Goal: Information Seeking & Learning: Learn about a topic

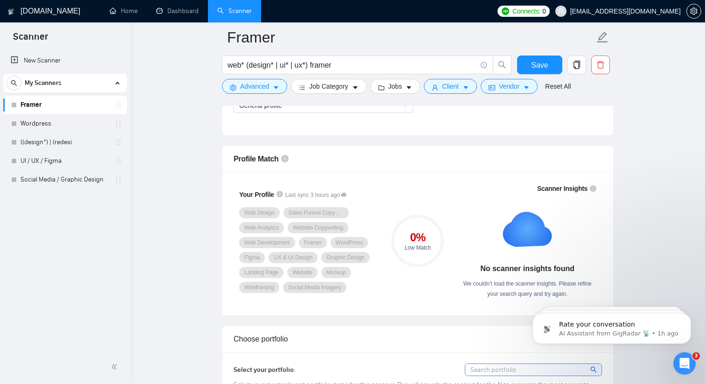
scroll to position [569, 0]
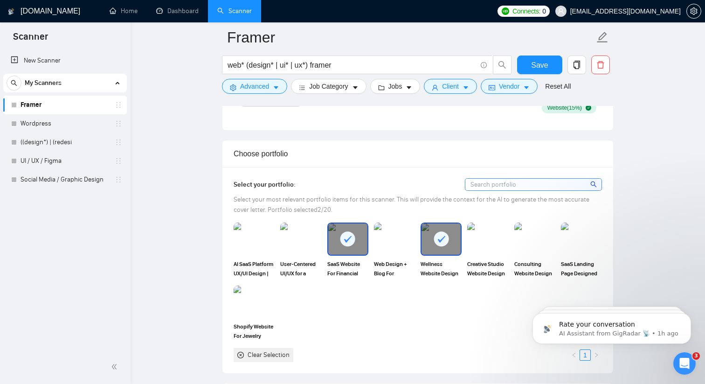
scroll to position [805, 0]
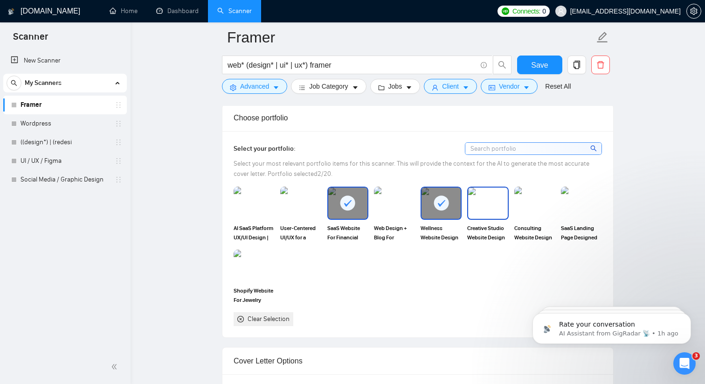
click at [490, 202] on img at bounding box center [487, 202] width 39 height 31
click at [532, 207] on img at bounding box center [534, 202] width 39 height 31
click at [485, 203] on icon at bounding box center [488, 203] width 7 height 7
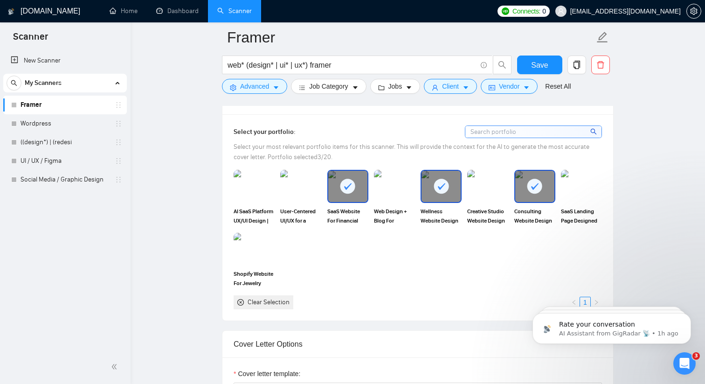
click at [348, 185] on icon at bounding box center [347, 186] width 7 height 7
click at [585, 172] on img at bounding box center [581, 186] width 39 height 31
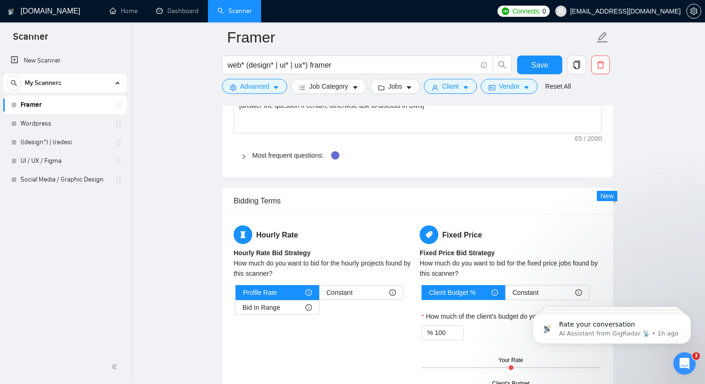
scroll to position [1503, 0]
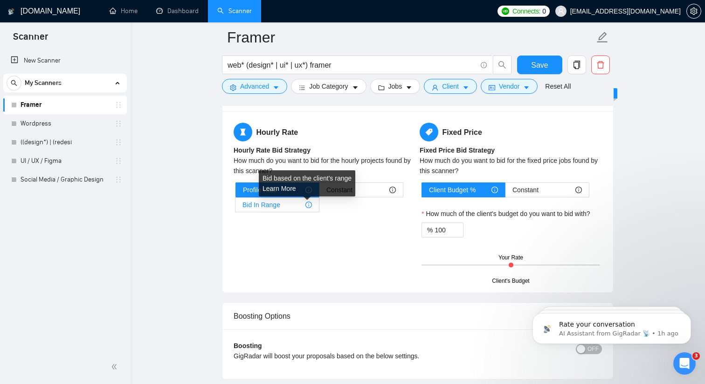
click at [308, 205] on icon "info-circle" at bounding box center [308, 204] width 1 height 3
click at [235, 207] on input "Bid In Range" at bounding box center [235, 207] width 0 height 0
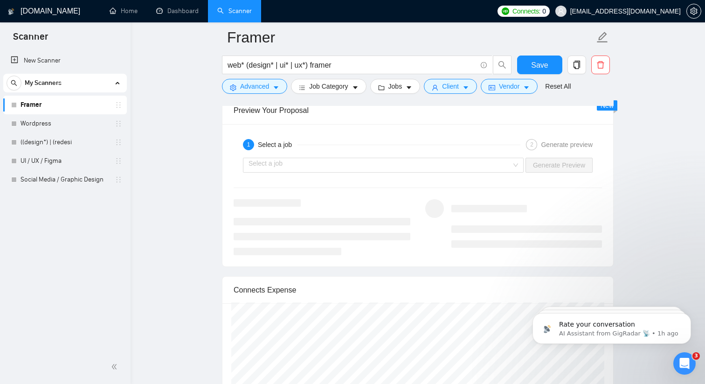
scroll to position [1815, 0]
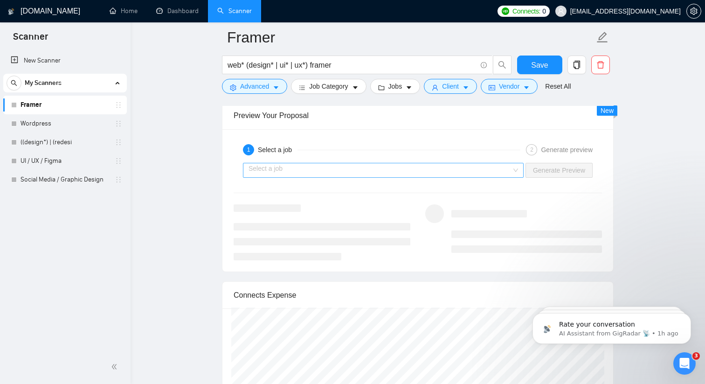
click at [341, 172] on input "search" at bounding box center [380, 170] width 263 height 14
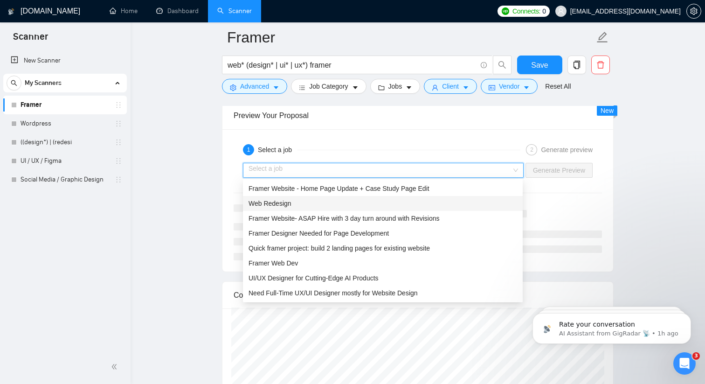
click at [339, 201] on div "Web Redesign" at bounding box center [383, 203] width 269 height 10
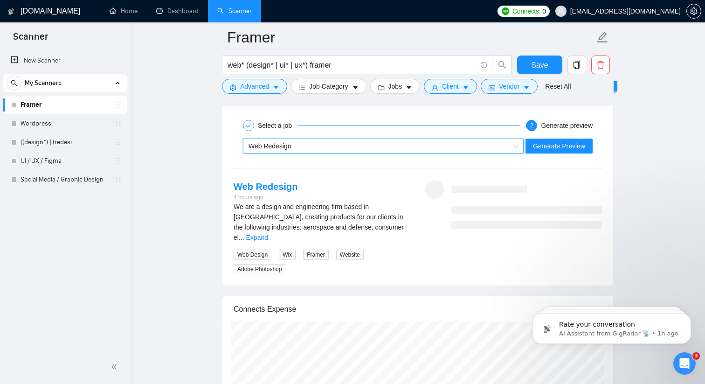
scroll to position [1842, 0]
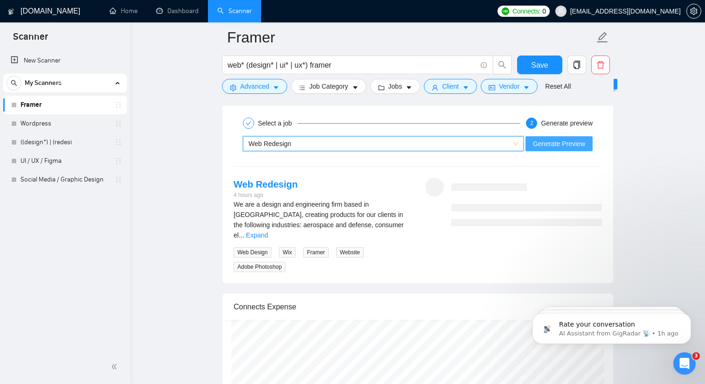
click at [556, 146] on span "Generate Preview" at bounding box center [559, 143] width 52 height 10
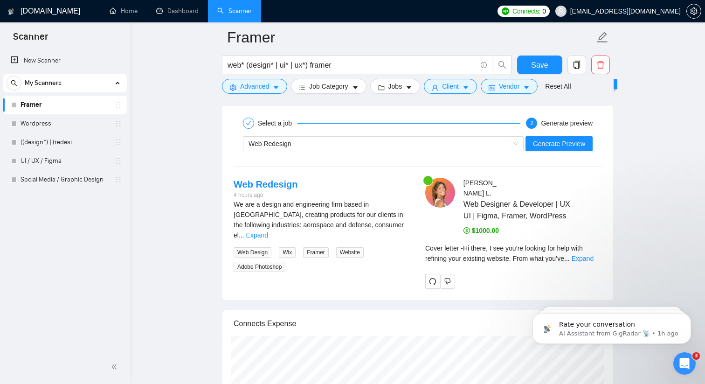
click at [465, 227] on icon "dollar" at bounding box center [467, 230] width 7 height 7
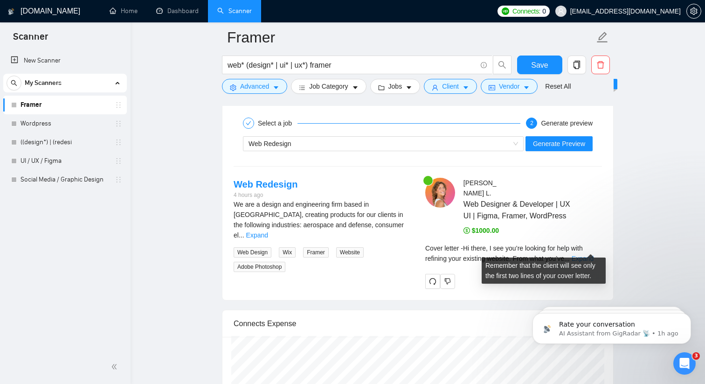
click at [587, 255] on link "Expand" at bounding box center [583, 258] width 22 height 7
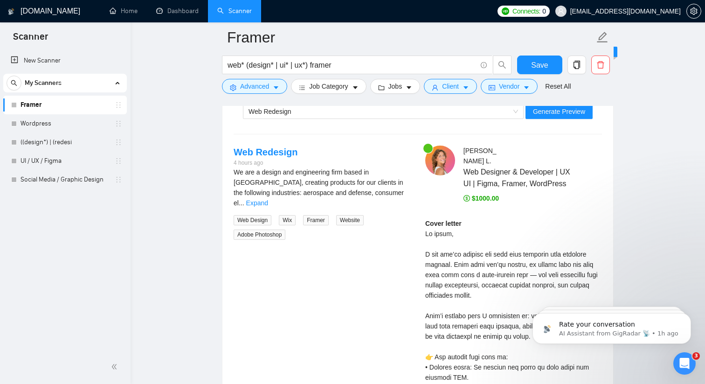
scroll to position [1872, 0]
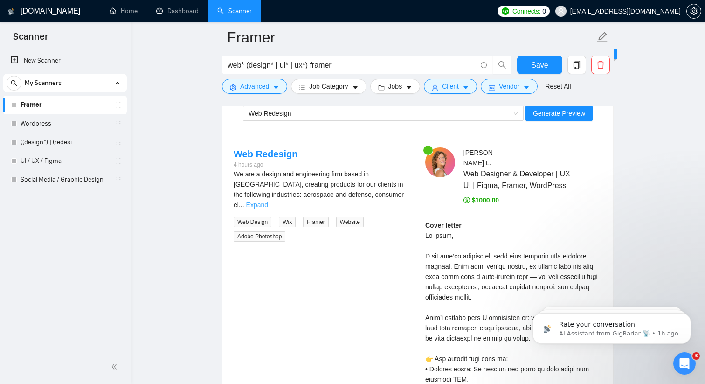
click at [268, 201] on link "Expand" at bounding box center [257, 204] width 22 height 7
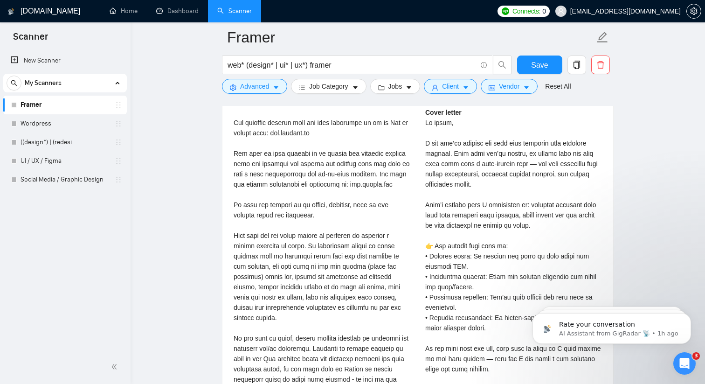
scroll to position [1997, 0]
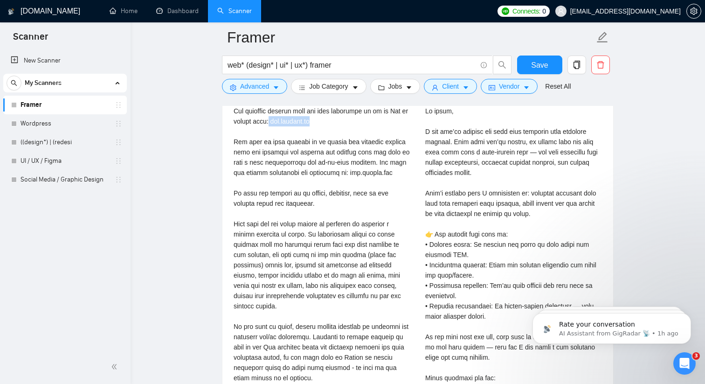
drag, startPoint x: 288, startPoint y: 118, endPoint x: 340, endPoint y: 118, distance: 52.2
click at [340, 118] on div "We are a design and engineering firm based in Canada, creating products for our…" at bounding box center [322, 234] width 177 height 380
copy div "[DOMAIN_NAME]"
click at [370, 215] on div "We are a design and engineering firm based in Canada, creating products for our…" at bounding box center [322, 234] width 177 height 380
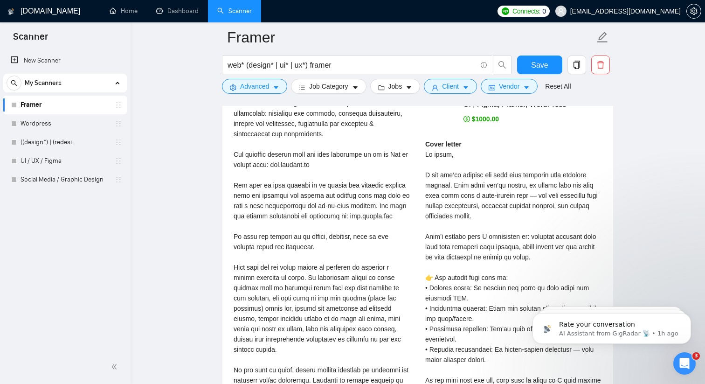
scroll to position [1980, 0]
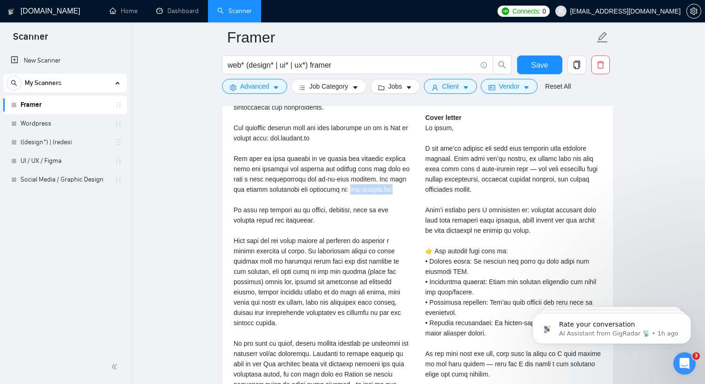
drag, startPoint x: 354, startPoint y: 189, endPoint x: 406, endPoint y: 187, distance: 51.4
click at [407, 187] on div "We are a design and engineering firm based in Canada, creating products for our…" at bounding box center [322, 251] width 177 height 380
copy div "[DOMAIN_NAME][PERSON_NAME]"
click at [389, 197] on div "We are a design and engineering firm based in Canada, creating products for our…" at bounding box center [322, 251] width 177 height 380
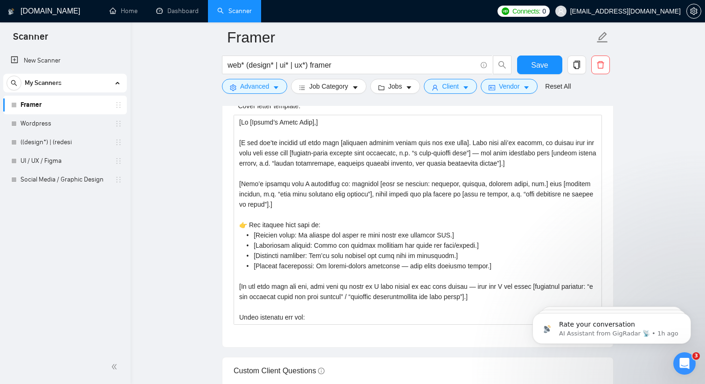
scroll to position [1089, 0]
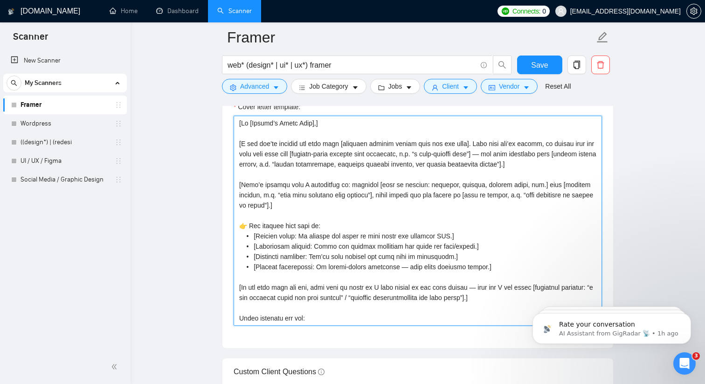
click at [303, 163] on textarea "Cover letter template:" at bounding box center [418, 221] width 368 height 210
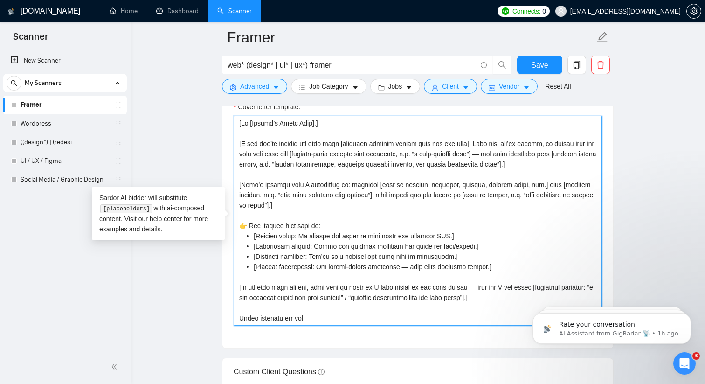
click at [302, 162] on textarea "Cover letter template:" at bounding box center [418, 221] width 368 height 210
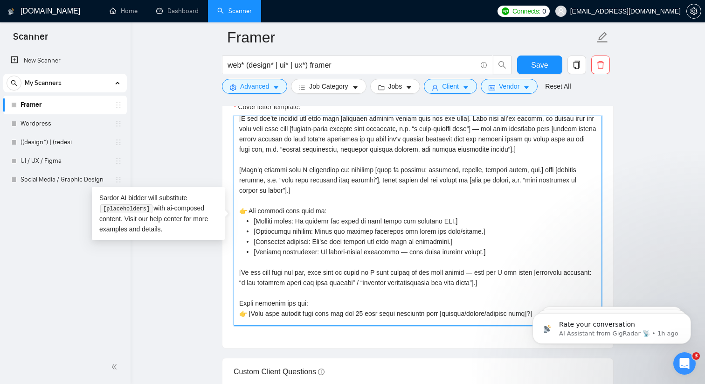
scroll to position [28, 0]
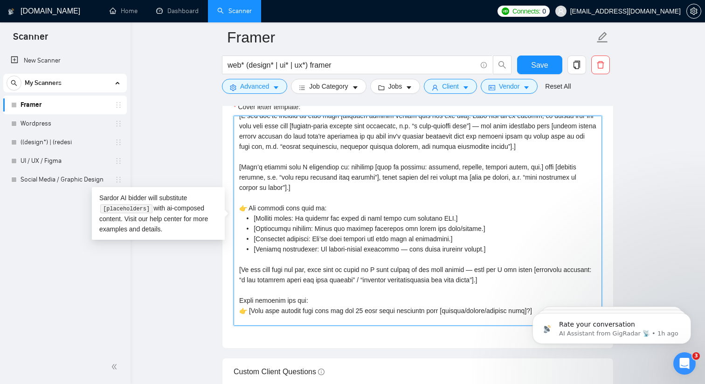
click at [265, 174] on textarea "Cover letter template:" at bounding box center [418, 221] width 368 height 210
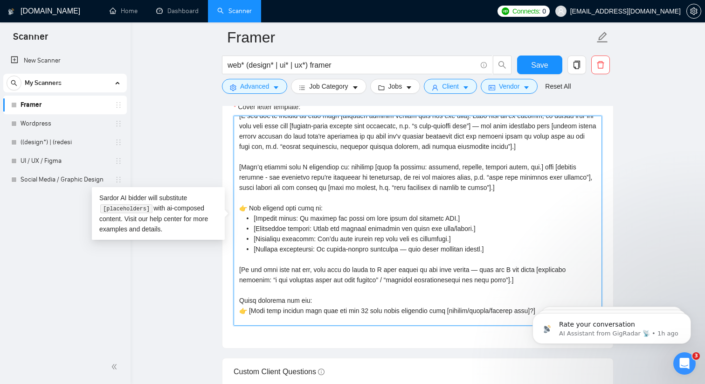
click at [588, 175] on textarea "Cover letter template:" at bounding box center [418, 221] width 368 height 210
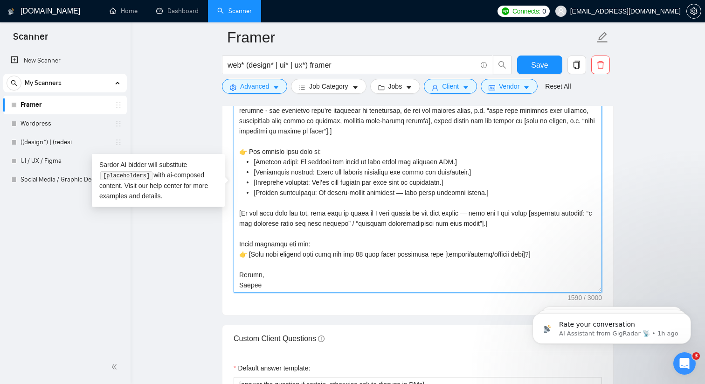
scroll to position [1122, 0]
click at [298, 149] on textarea "Cover letter template:" at bounding box center [418, 187] width 368 height 210
click at [258, 158] on textarea "Cover letter template:" at bounding box center [418, 187] width 368 height 210
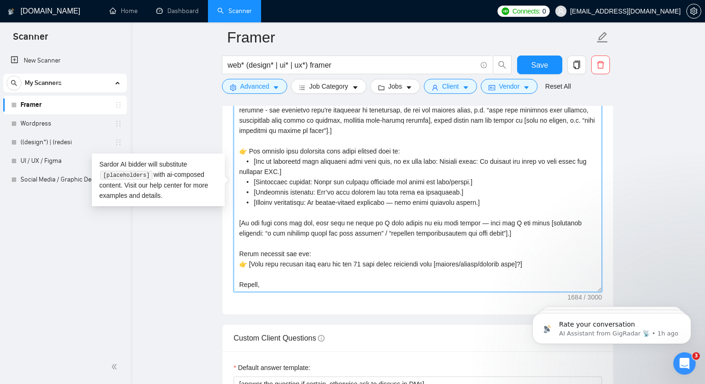
drag, startPoint x: 450, startPoint y: 161, endPoint x: 257, endPoint y: 158, distance: 192.6
click at [257, 158] on textarea "Cover letter template:" at bounding box center [418, 187] width 368 height 210
click at [258, 180] on textarea "Cover letter template:" at bounding box center [418, 187] width 368 height 210
paste textarea "Tie in something they mentioned they want here, or go with this:"
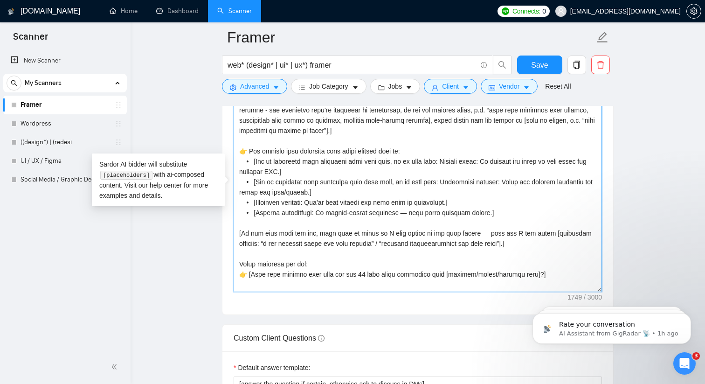
click at [256, 201] on textarea "Cover letter template:" at bounding box center [418, 187] width 368 height 210
paste textarea "Tie in something they mentioned they want here, or go with this:"
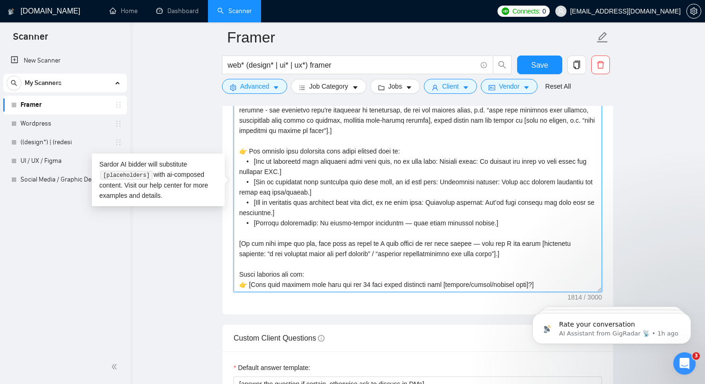
click at [256, 220] on textarea "Cover letter template:" at bounding box center [418, 187] width 368 height 210
paste textarea "Tie in something they mentioned they want here, or go with this:"
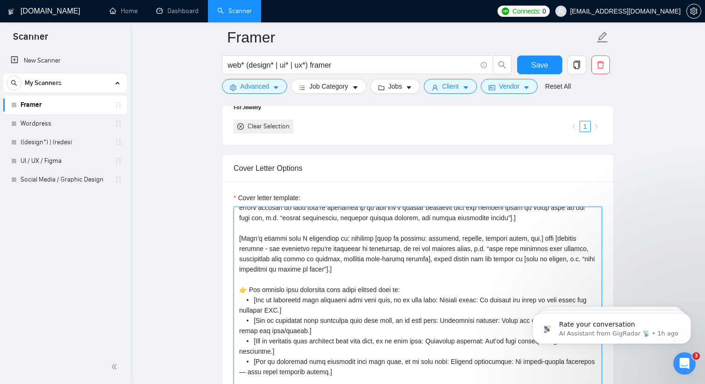
scroll to position [44, 0]
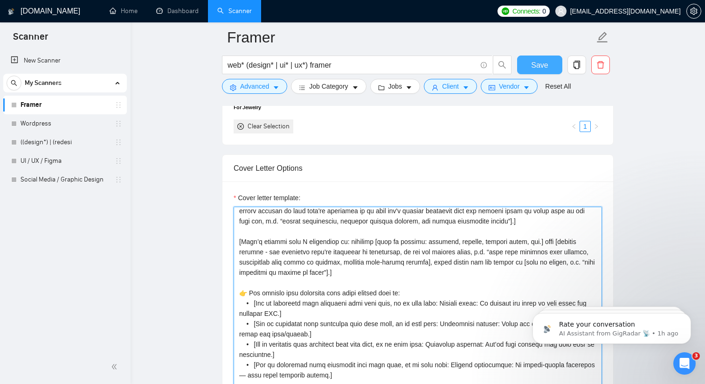
type textarea "[Lo [Ipsumd’s Ametc Adip],] [E sed doe’te incidid utl etdo magn [aliquaen admin…"
click at [543, 63] on span "Save" at bounding box center [539, 65] width 17 height 12
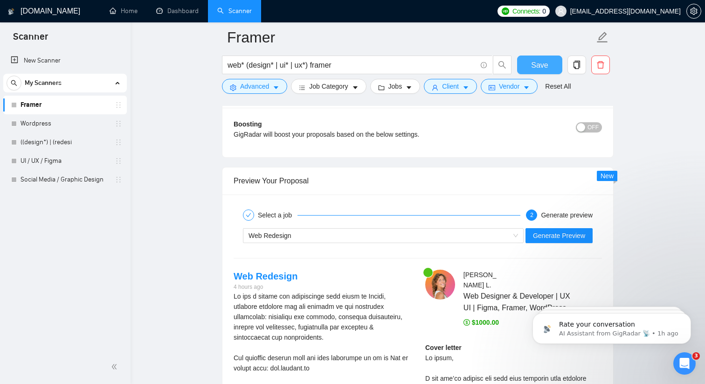
scroll to position [1841, 0]
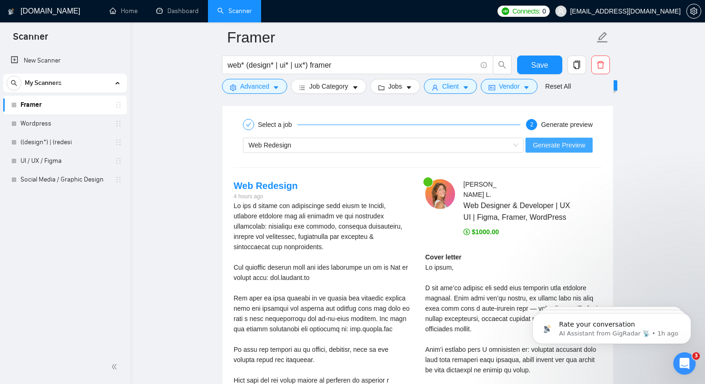
click at [559, 144] on span "Generate Preview" at bounding box center [559, 145] width 52 height 10
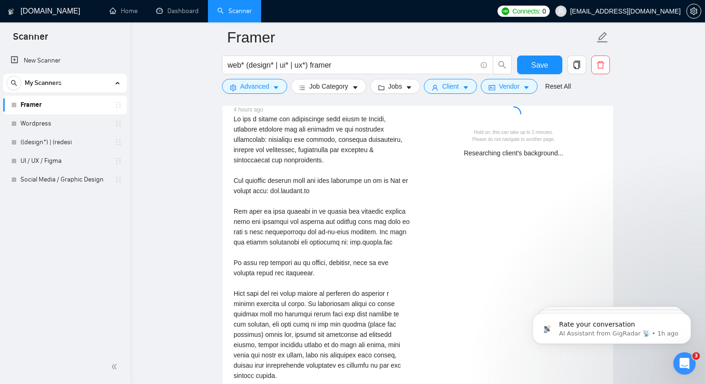
scroll to position [1923, 0]
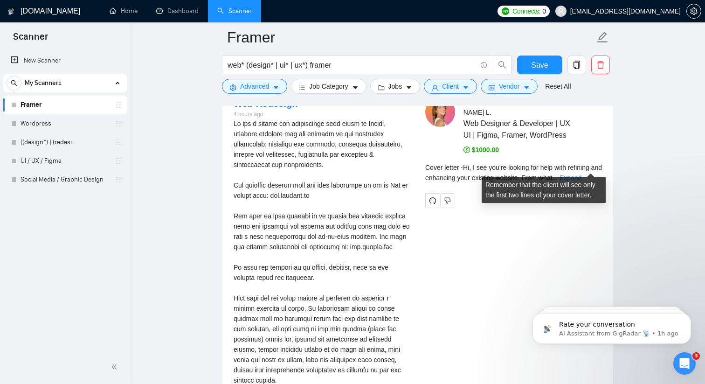
click at [582, 174] on link "Expand" at bounding box center [571, 177] width 22 height 7
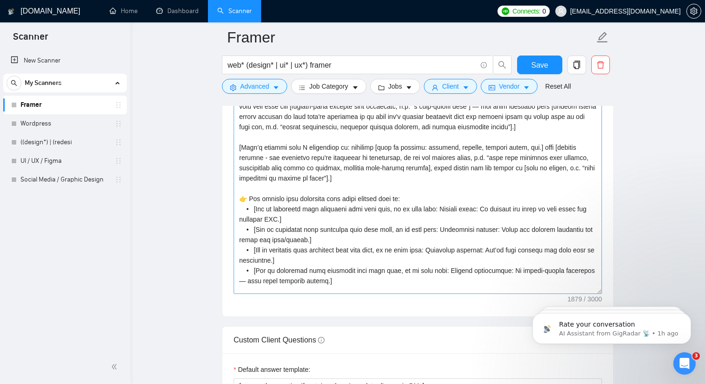
scroll to position [15, 0]
click at [484, 157] on textarea "Cover letter template:" at bounding box center [418, 189] width 368 height 210
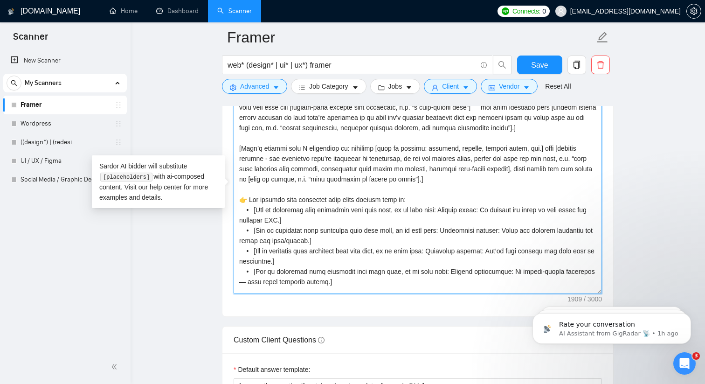
click at [484, 155] on textarea "Cover letter template:" at bounding box center [418, 189] width 368 height 210
click at [571, 154] on textarea "Cover letter template:" at bounding box center [418, 189] width 368 height 210
click at [508, 157] on textarea "Cover letter template:" at bounding box center [418, 189] width 368 height 210
click at [588, 156] on textarea "Cover letter template:" at bounding box center [418, 189] width 368 height 210
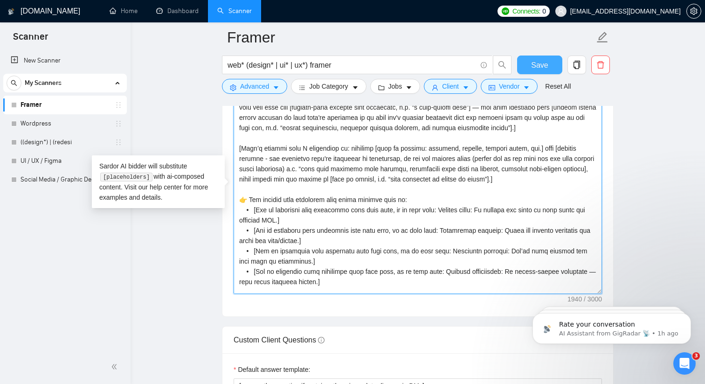
type textarea "[Lo [Ipsumd’s Ametc Adip],] [E sed doe’te incidid utl etdo magn [aliquaen admin…"
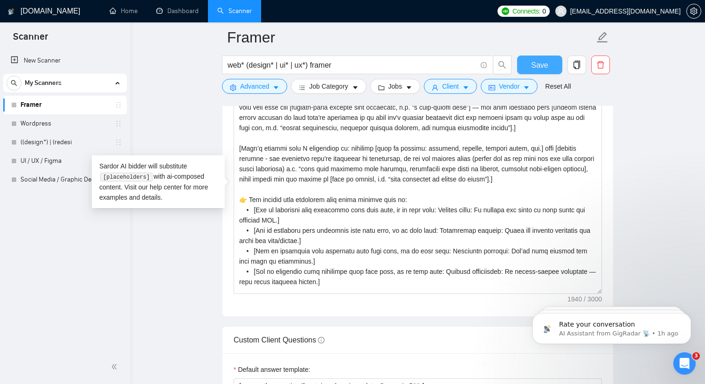
click at [548, 63] on button "Save" at bounding box center [539, 64] width 45 height 19
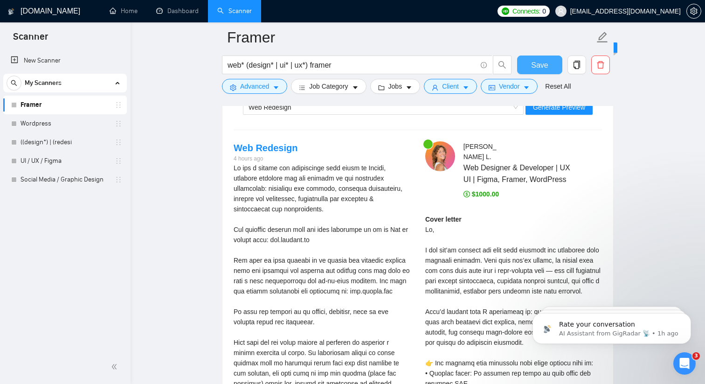
scroll to position [1875, 0]
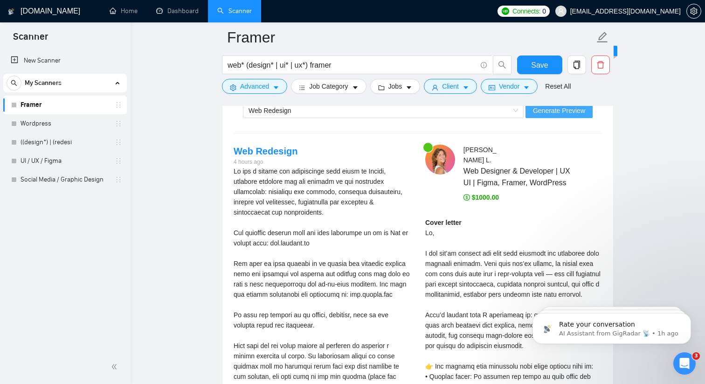
click at [569, 107] on span "Generate Preview" at bounding box center [559, 110] width 52 height 10
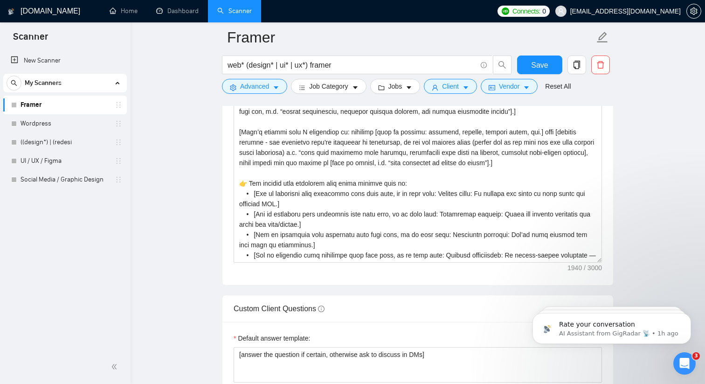
scroll to position [1059, 0]
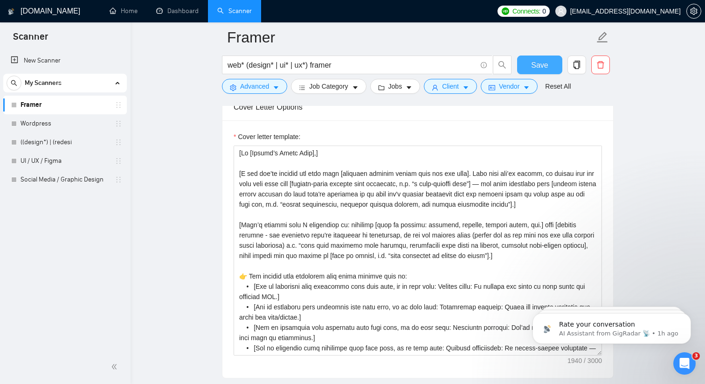
click at [551, 66] on button "Save" at bounding box center [539, 64] width 45 height 19
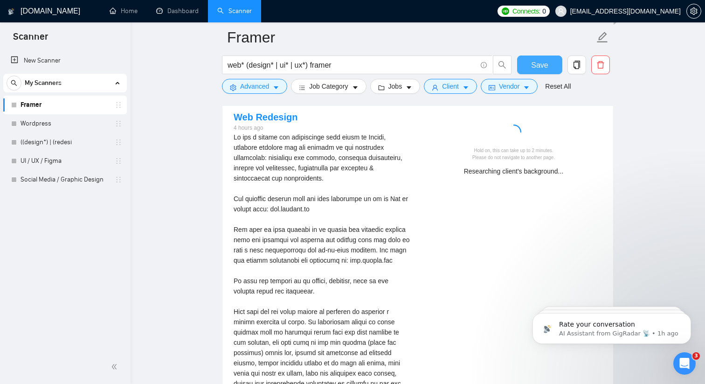
scroll to position [1922, 0]
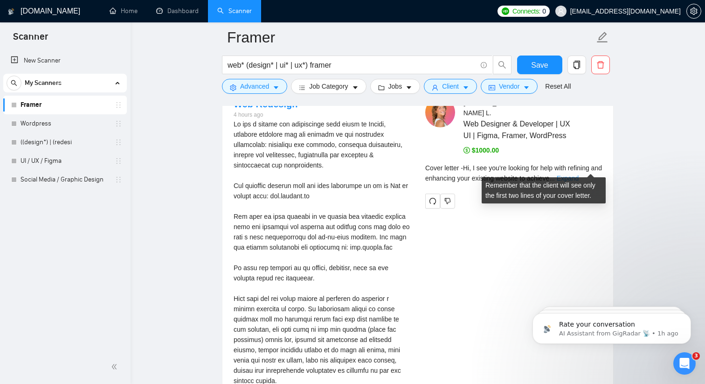
click at [579, 174] on link "Expand" at bounding box center [568, 177] width 22 height 7
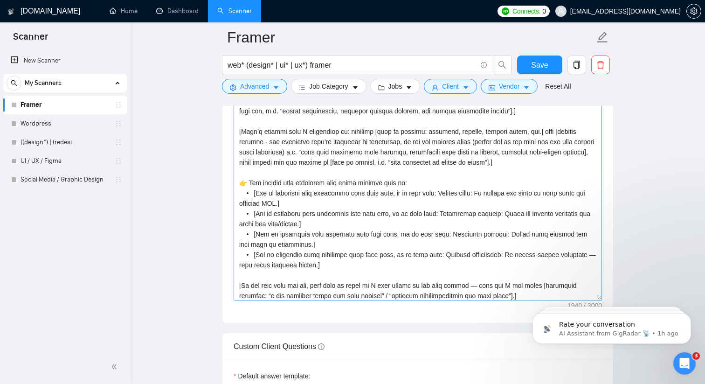
scroll to position [0, 0]
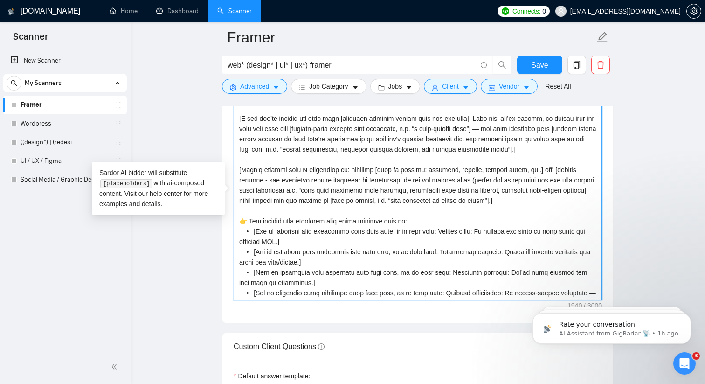
drag, startPoint x: 273, startPoint y: 180, endPoint x: 484, endPoint y: 177, distance: 211.3
click at [484, 177] on textarea "Cover letter template:" at bounding box center [418, 195] width 368 height 210
drag, startPoint x: 580, startPoint y: 177, endPoint x: 431, endPoint y: 177, distance: 148.3
click at [430, 177] on textarea "Cover letter template:" at bounding box center [418, 195] width 368 height 210
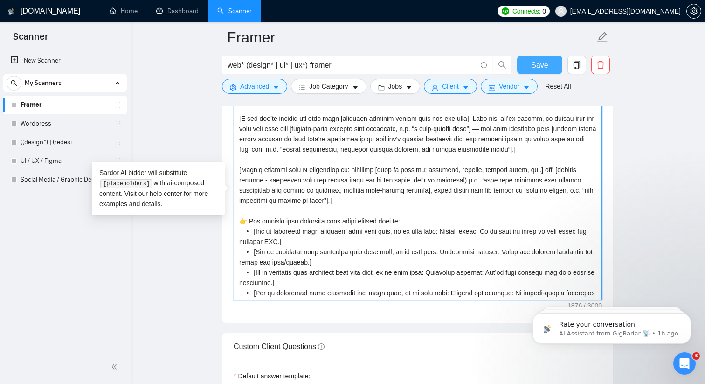
type textarea "[Lo [Ipsumd’s Ametc Adip],] [E sed doe’te incidid utl etdo magn [aliquaen admin…"
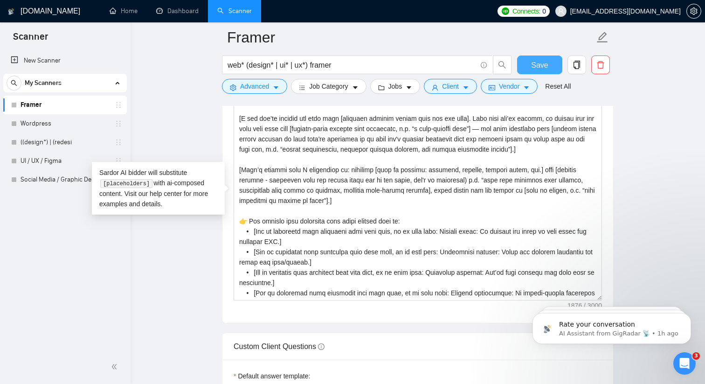
click at [540, 70] on span "Save" at bounding box center [539, 65] width 17 height 12
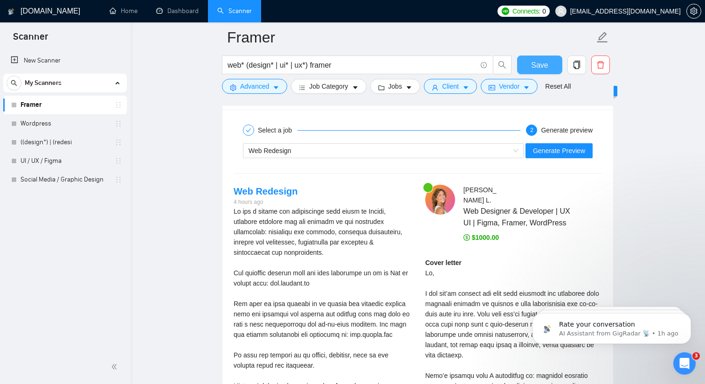
scroll to position [1852, 0]
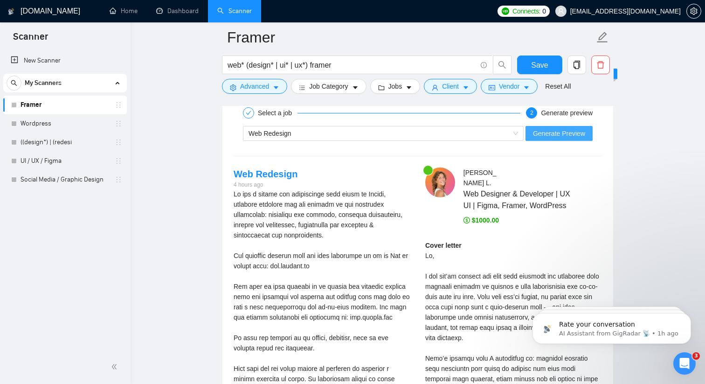
click at [553, 132] on span "Generate Preview" at bounding box center [559, 133] width 52 height 10
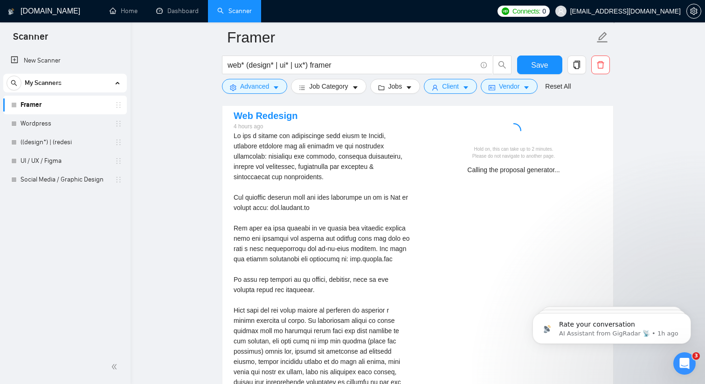
scroll to position [1923, 0]
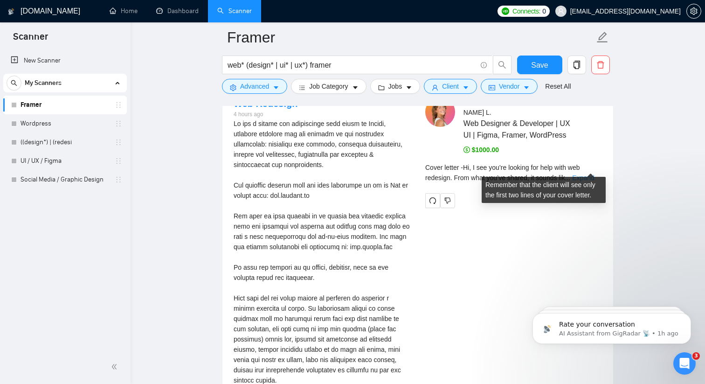
click at [587, 174] on link "Expand" at bounding box center [583, 177] width 22 height 7
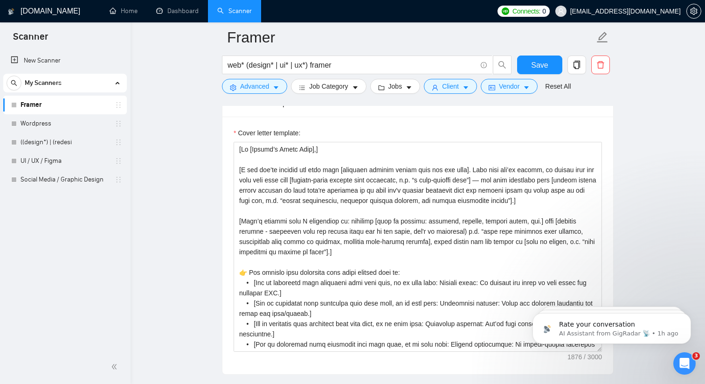
scroll to position [1055, 0]
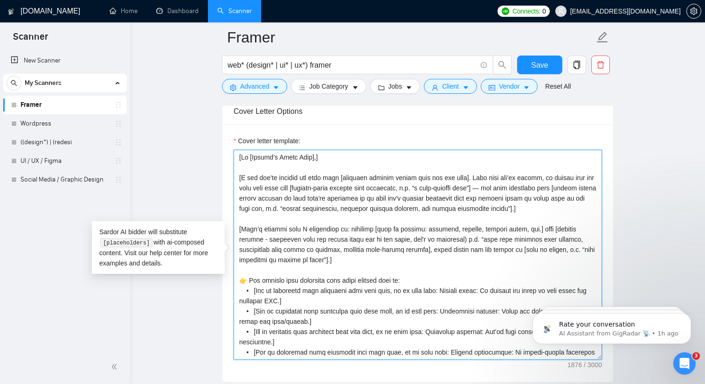
drag, startPoint x: 407, startPoint y: 198, endPoint x: 416, endPoint y: 199, distance: 9.4
click at [416, 199] on textarea "Cover letter template:" at bounding box center [418, 255] width 368 height 210
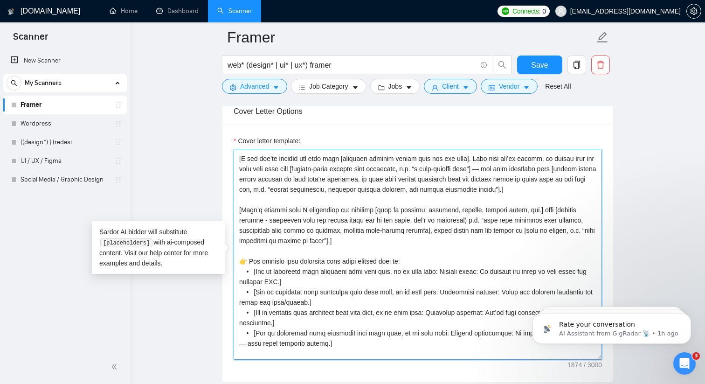
scroll to position [22, 0]
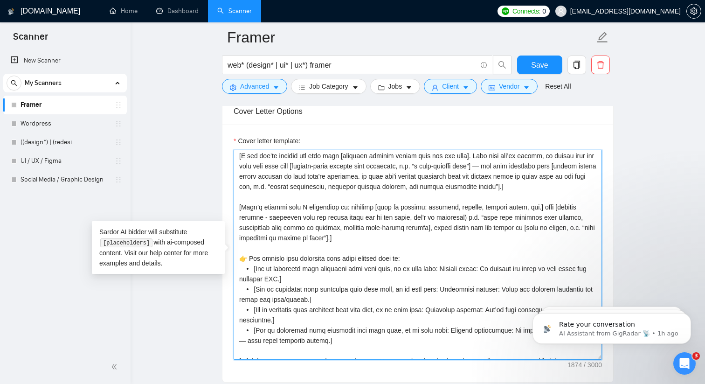
click at [519, 176] on textarea "Cover letter template:" at bounding box center [418, 255] width 368 height 210
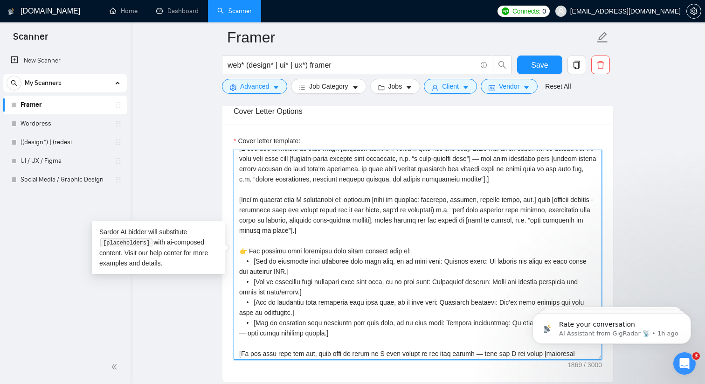
scroll to position [39, 0]
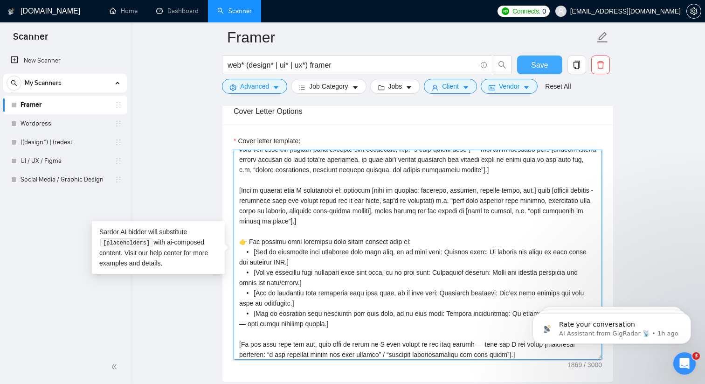
type textarea "[Lo [Ipsumd’s Ametc Adip],] [E sed doe’te incidid utl etdo magn [aliquaen admin…"
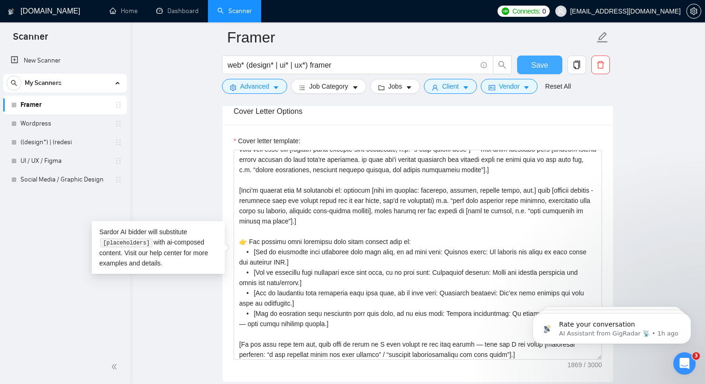
click at [534, 68] on span "Save" at bounding box center [539, 65] width 17 height 12
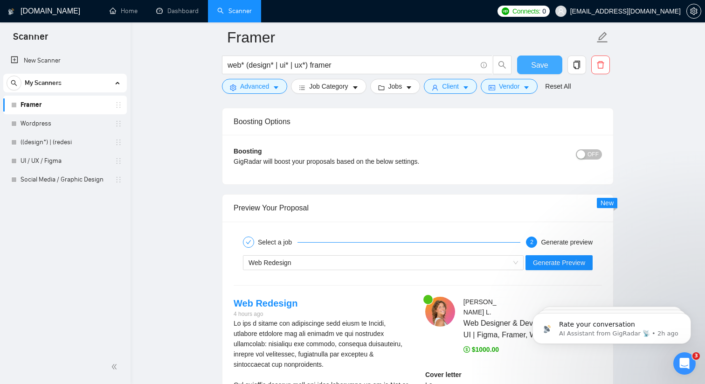
scroll to position [1820, 0]
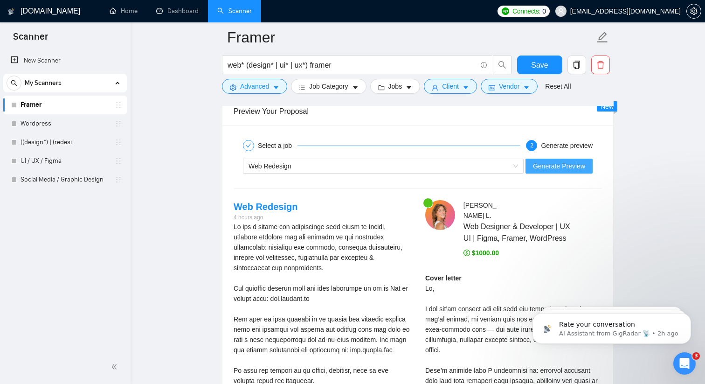
click at [569, 168] on span "Generate Preview" at bounding box center [559, 166] width 52 height 10
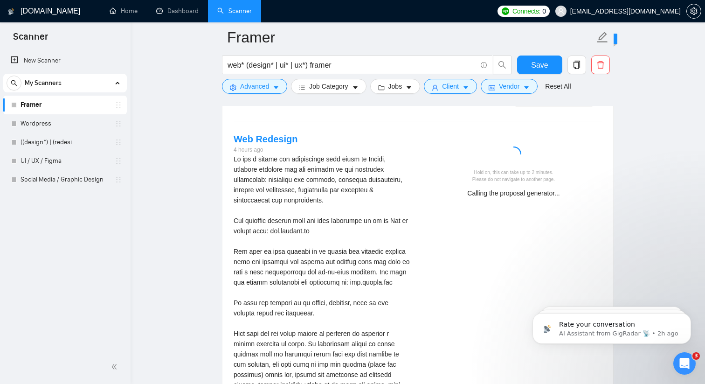
scroll to position [1919, 0]
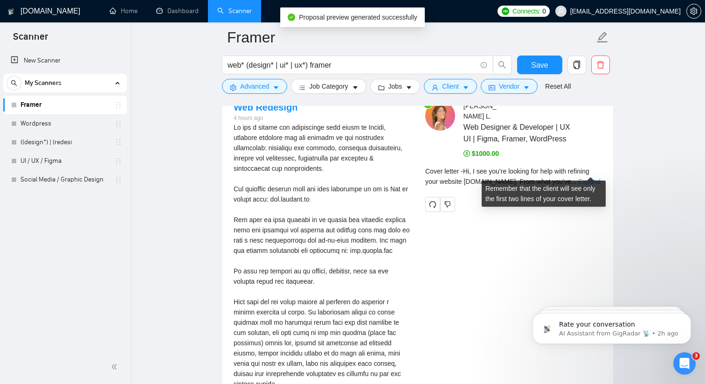
click at [594, 178] on link "Expand" at bounding box center [589, 181] width 22 height 7
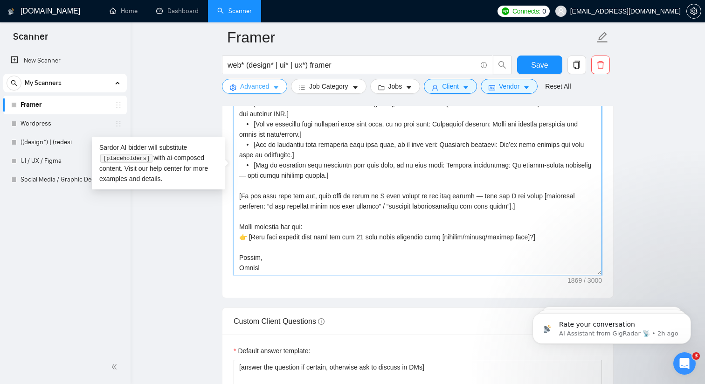
scroll to position [92, 0]
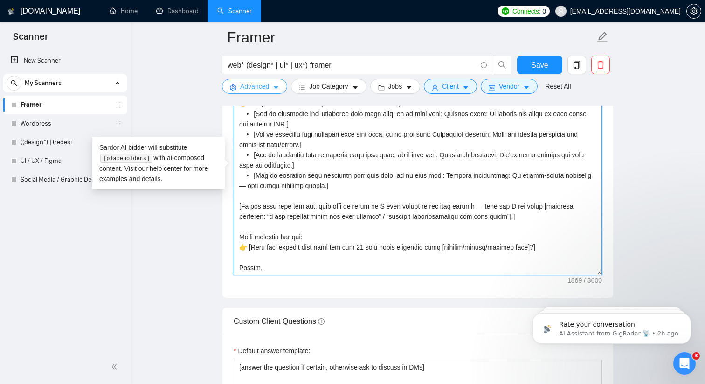
drag, startPoint x: 329, startPoint y: 263, endPoint x: 236, endPoint y: 81, distance: 204.6
click at [236, 81] on div "Framer web* (design* | ui* | ux*) framer Save Advanced Job Category Jobs Client…" at bounding box center [418, 389] width 392 height 2982
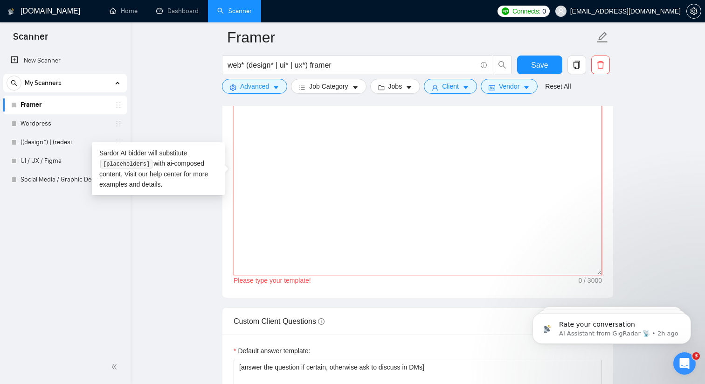
paste textarea "[Lorem ips dolorsit am c adip, elitseddo, eiu temporincidi utla. Etdo ma aliqua…"
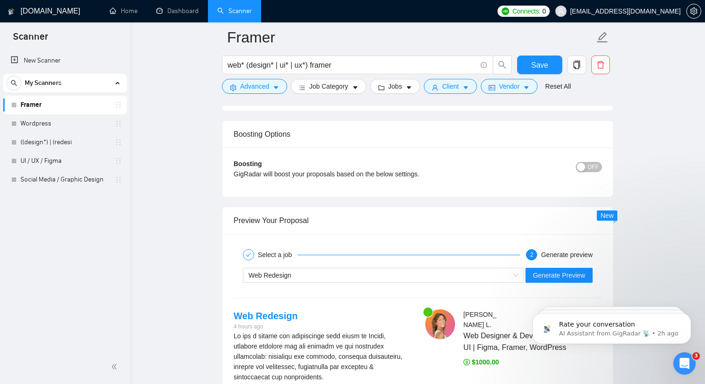
scroll to position [1752, 0]
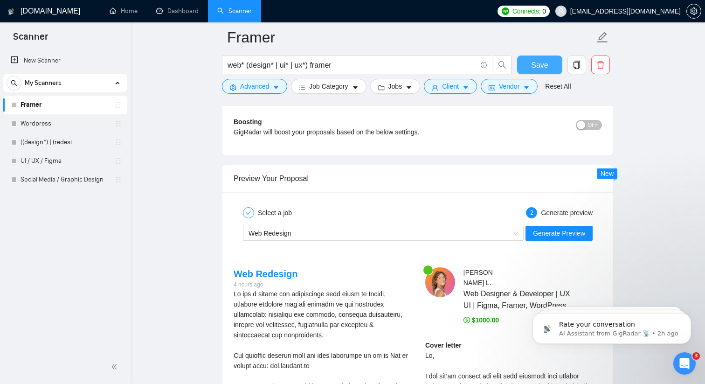
type textarea "[Lorem ips dolorsit am c adip, elitseddo, eiu temporincidi utla. Etdo ma aliqua…"
click at [540, 64] on span "Save" at bounding box center [539, 65] width 17 height 12
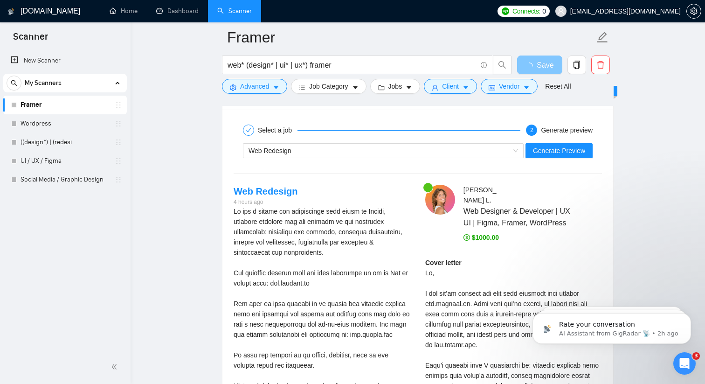
scroll to position [1754, 0]
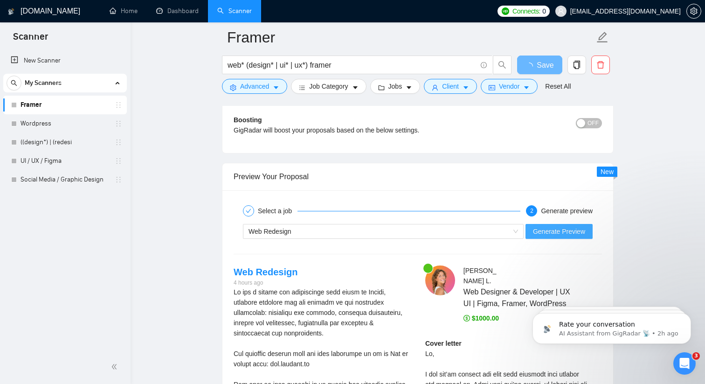
click at [545, 232] on span "Generate Preview" at bounding box center [559, 231] width 52 height 10
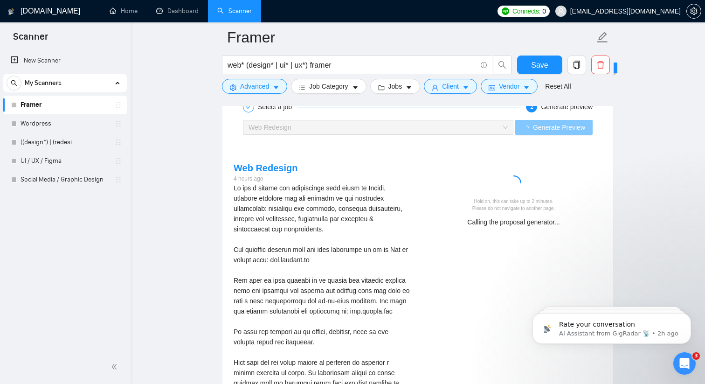
scroll to position [1864, 0]
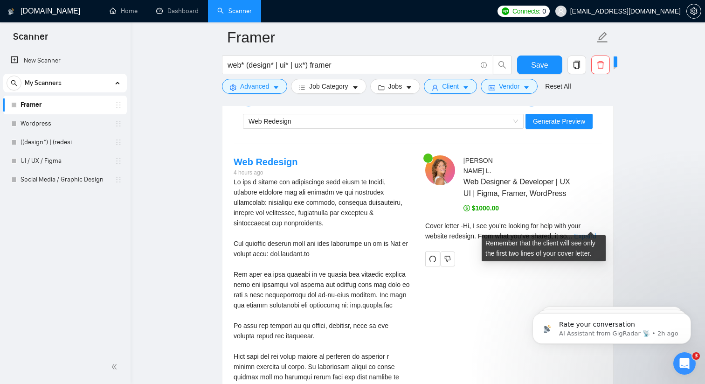
click at [590, 232] on link "Expand" at bounding box center [585, 235] width 22 height 7
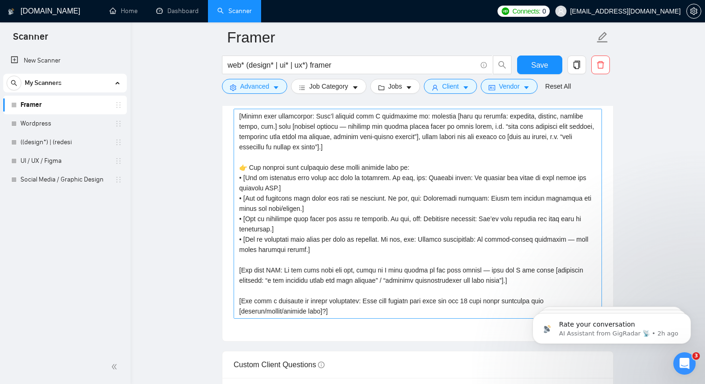
scroll to position [123, 0]
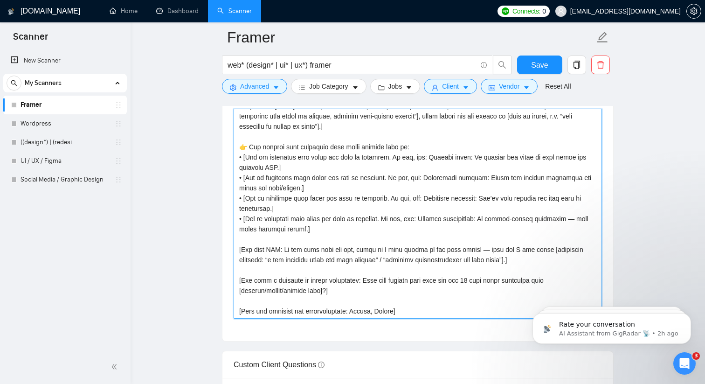
click at [265, 266] on textarea "Cover letter template:" at bounding box center [418, 214] width 368 height 210
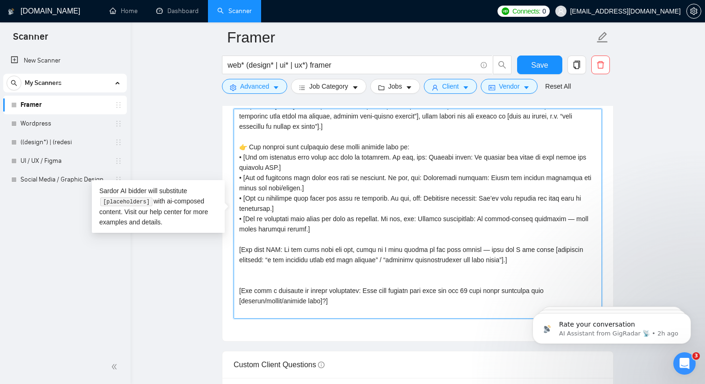
paste textarea "Quick question for you: 👉"
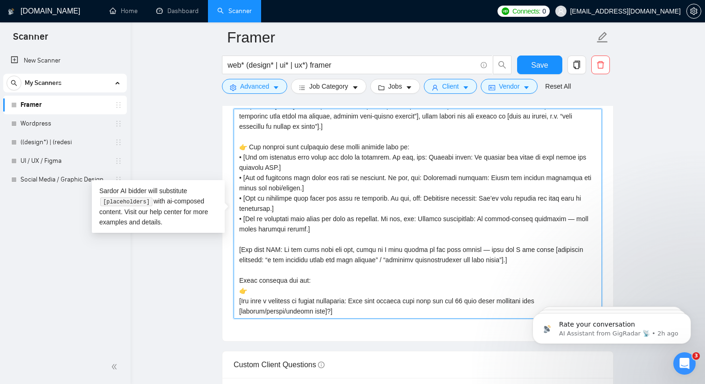
click at [237, 300] on textarea "Cover letter template:" at bounding box center [418, 214] width 368 height 210
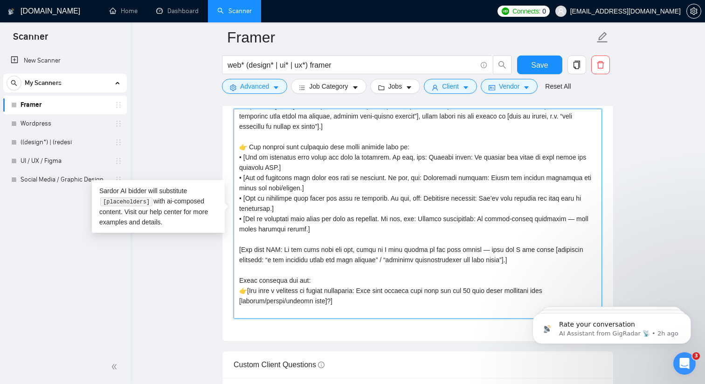
scroll to position [133, 0]
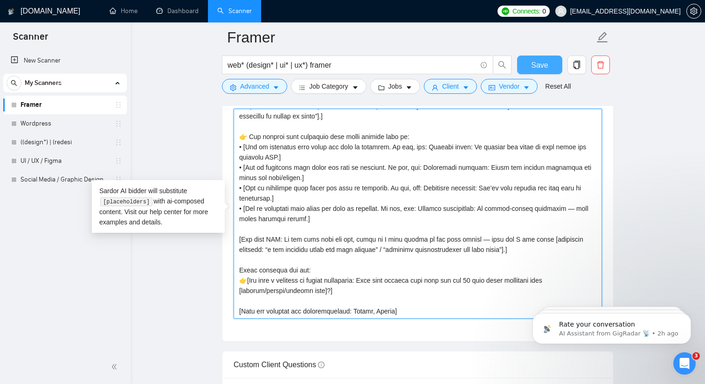
type textarea "[Lorem ips dolorsit am c adip, elitseddo, eiu temporincidi utla. Etdo ma aliqua…"
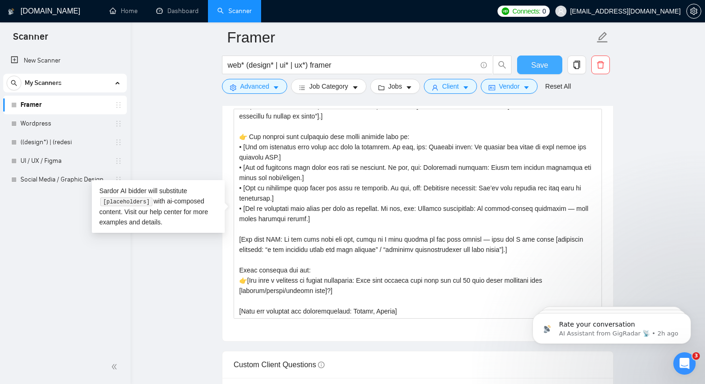
click at [555, 66] on button "Save" at bounding box center [539, 64] width 45 height 19
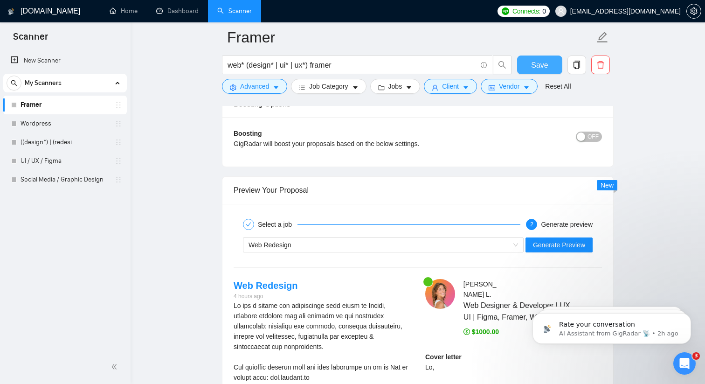
scroll to position [1781, 0]
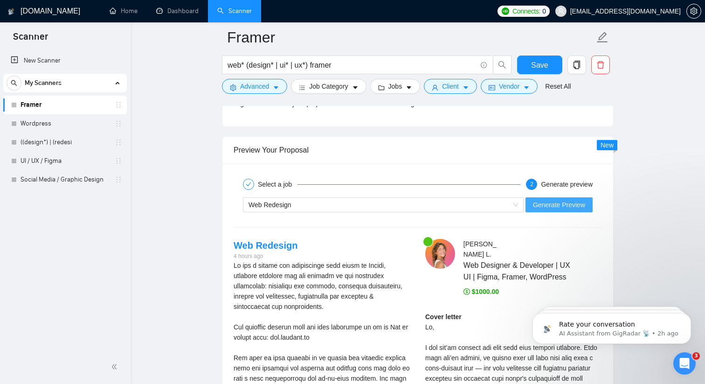
click at [532, 208] on button "Generate Preview" at bounding box center [559, 204] width 67 height 15
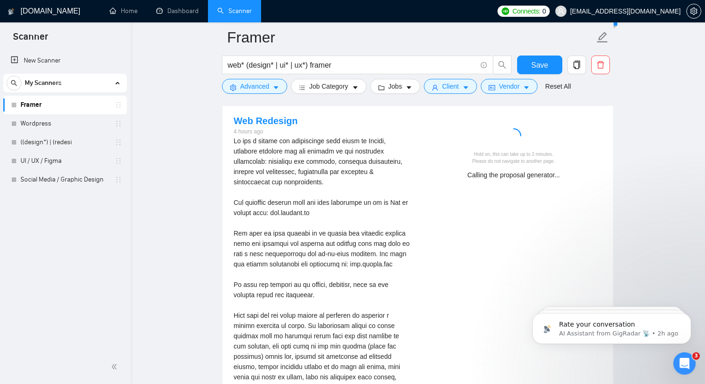
scroll to position [1889, 0]
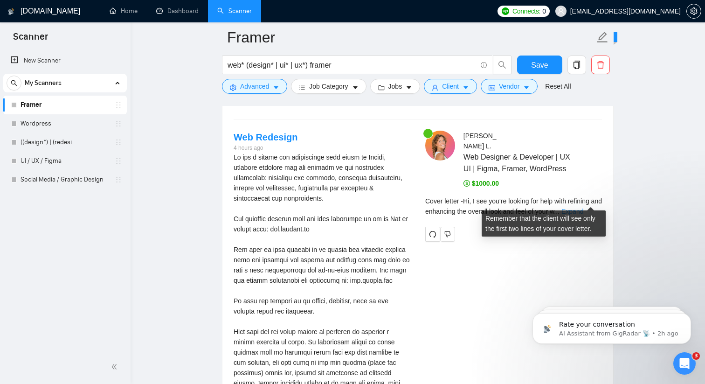
click at [583, 208] on link "Expand" at bounding box center [572, 211] width 22 height 7
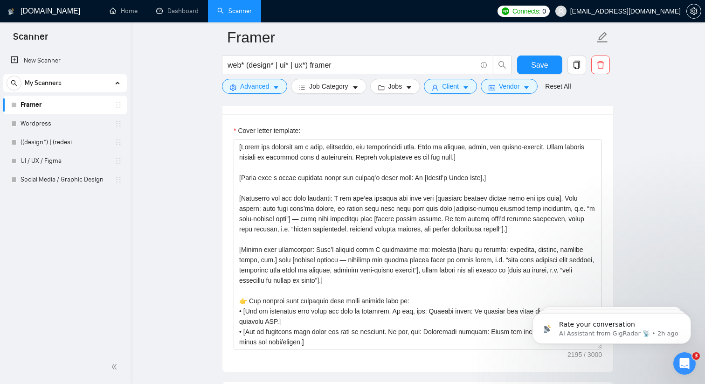
scroll to position [1064, 0]
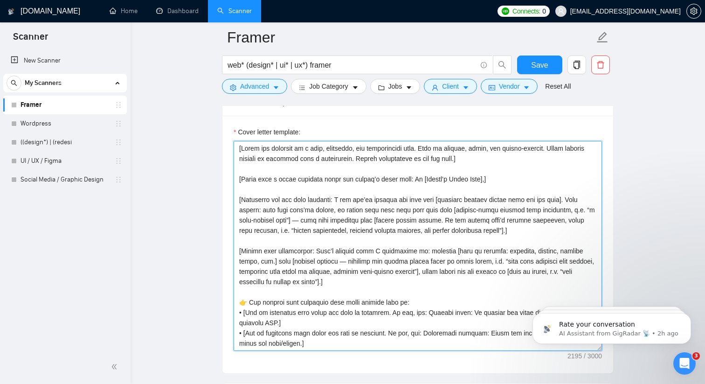
click at [557, 198] on textarea "Cover letter template:" at bounding box center [418, 246] width 368 height 210
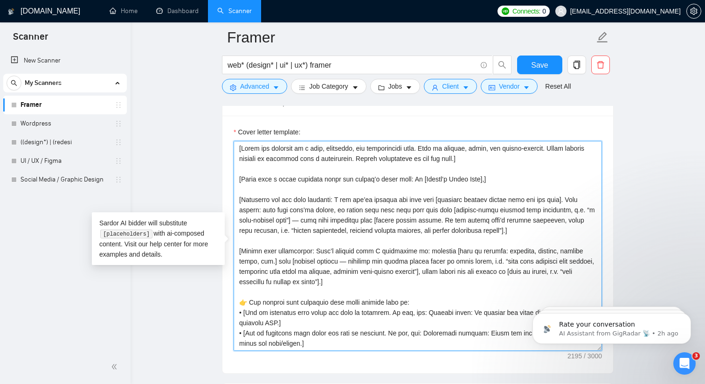
click at [440, 197] on textarea "Cover letter template:" at bounding box center [418, 246] width 368 height 210
click at [585, 198] on textarea "Cover letter template:" at bounding box center [418, 246] width 368 height 210
click at [468, 196] on textarea "Cover letter template:" at bounding box center [418, 246] width 368 height 210
click at [585, 197] on textarea "Cover letter template:" at bounding box center [418, 246] width 368 height 210
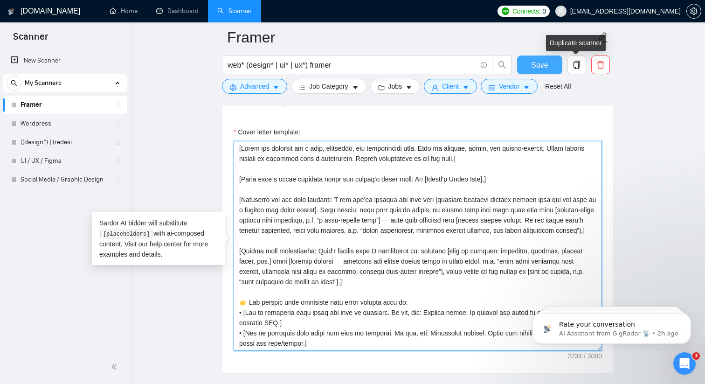
type textarea "[Lorem ips dolorsit am c adip, elitseddo, eiu temporincidi utla. Etdo ma aliqua…"
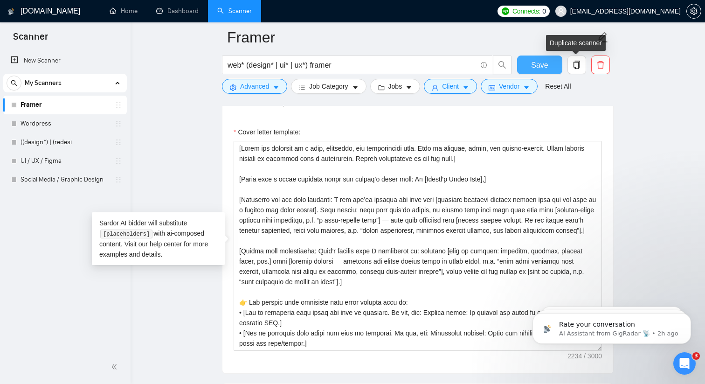
click at [554, 62] on button "Save" at bounding box center [539, 64] width 45 height 19
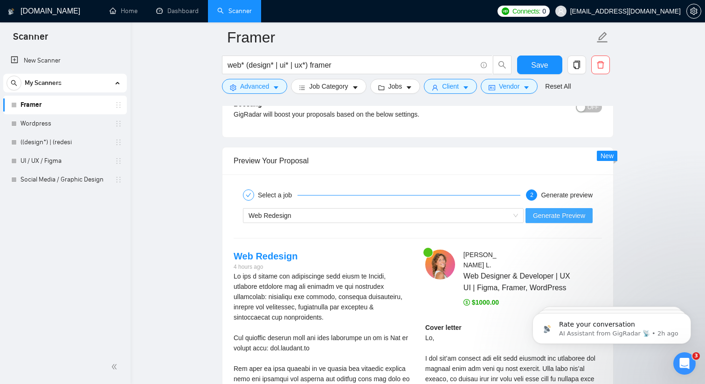
click at [552, 217] on span "Generate Preview" at bounding box center [559, 215] width 52 height 10
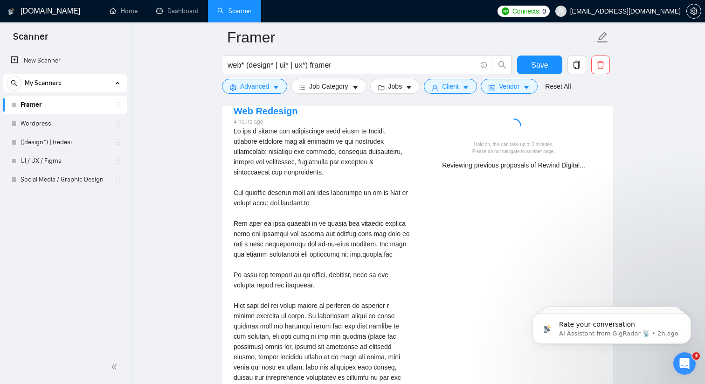
scroll to position [1916, 0]
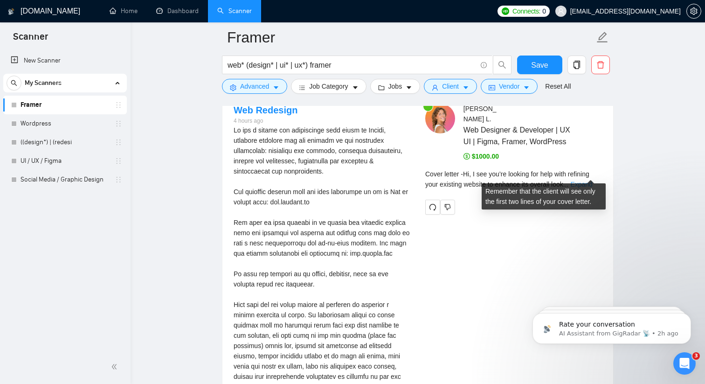
click at [589, 180] on link "Expand" at bounding box center [581, 183] width 22 height 7
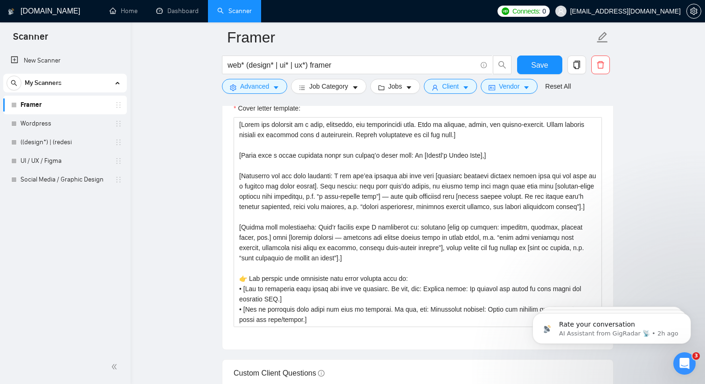
scroll to position [1080, 0]
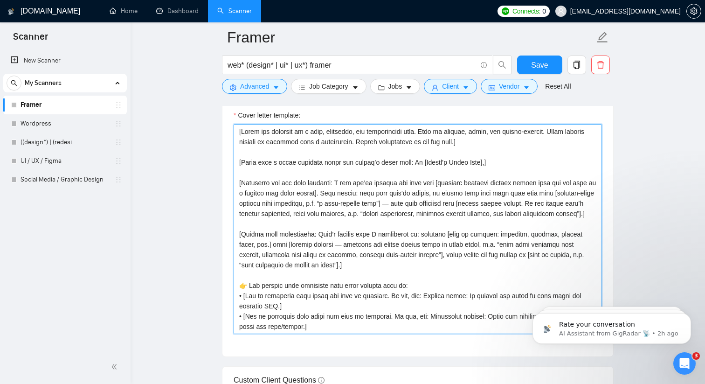
click at [385, 140] on textarea "Cover letter template:" at bounding box center [418, 229] width 368 height 210
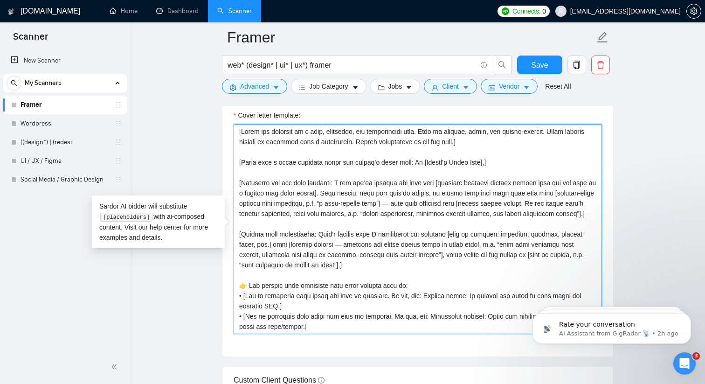
click at [488, 140] on textarea "Cover letter template:" at bounding box center [418, 229] width 368 height 210
click at [457, 213] on textarea "Cover letter template:" at bounding box center [418, 229] width 368 height 210
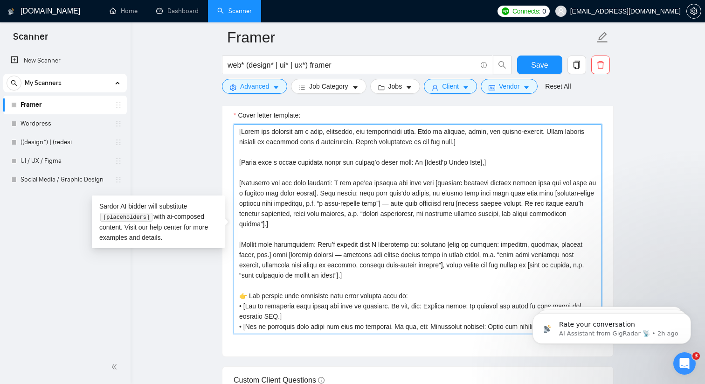
click at [295, 224] on textarea "Cover letter template:" at bounding box center [418, 229] width 368 height 210
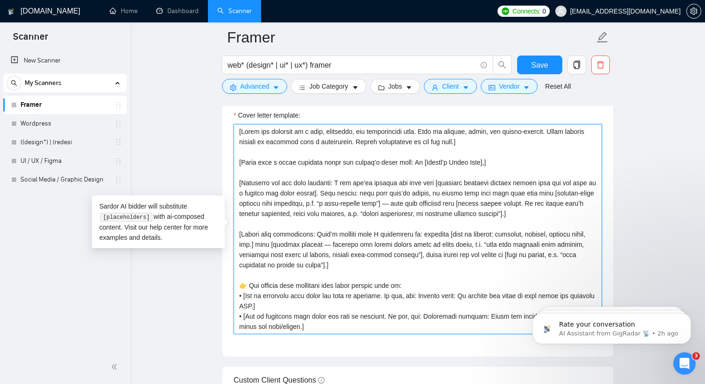
click at [464, 211] on textarea "Cover letter template:" at bounding box center [418, 229] width 368 height 210
click at [532, 213] on textarea "Cover letter template:" at bounding box center [418, 229] width 368 height 210
click at [390, 215] on textarea "Cover letter template:" at bounding box center [418, 229] width 368 height 210
click at [387, 212] on textarea "Cover letter template:" at bounding box center [418, 229] width 368 height 210
click at [260, 224] on textarea "Cover letter template:" at bounding box center [418, 229] width 368 height 210
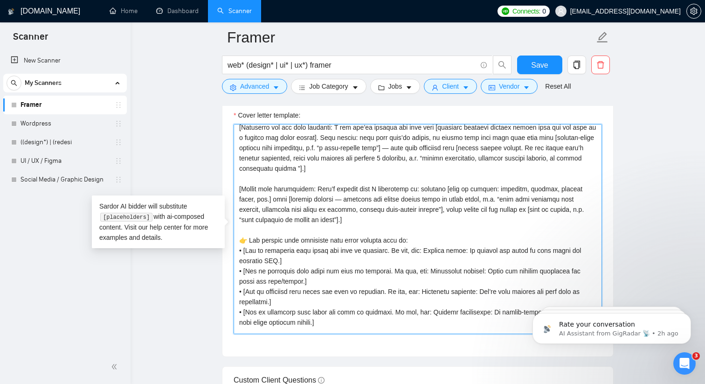
scroll to position [57, 0]
click at [414, 195] on textarea "Cover letter template:" at bounding box center [418, 229] width 368 height 210
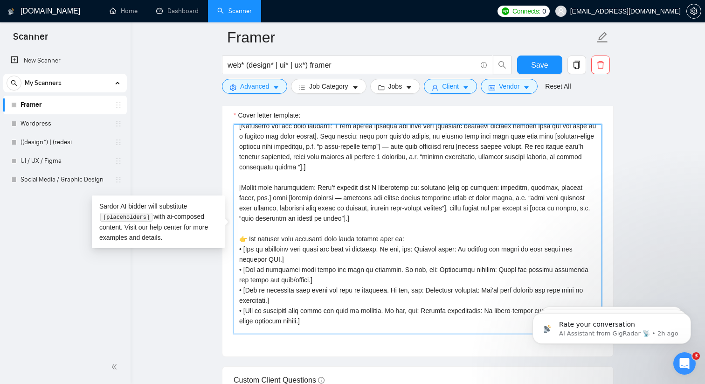
click at [492, 198] on textarea "Cover letter template:" at bounding box center [418, 229] width 368 height 210
click at [514, 196] on textarea "Cover letter template:" at bounding box center [418, 229] width 368 height 210
drag, startPoint x: 494, startPoint y: 207, endPoint x: 558, endPoint y: 194, distance: 65.3
click at [558, 194] on textarea "Cover letter template:" at bounding box center [418, 229] width 368 height 210
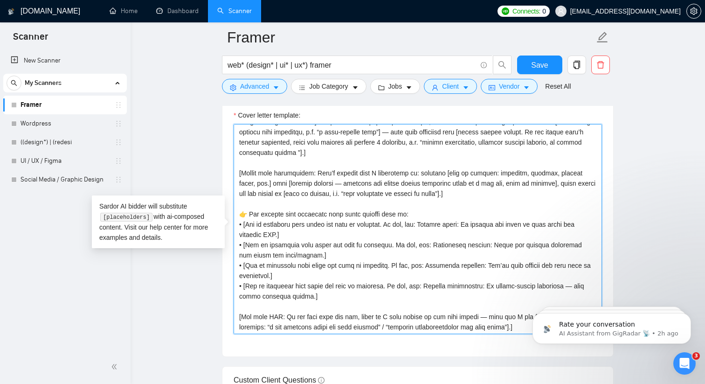
scroll to position [74, 0]
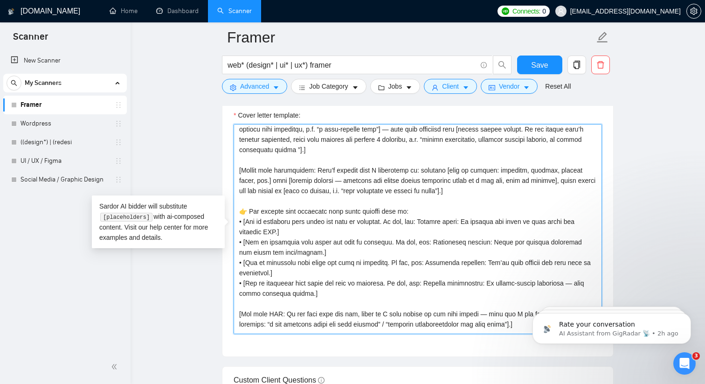
drag, startPoint x: 487, startPoint y: 190, endPoint x: 329, endPoint y: 186, distance: 158.2
click at [329, 186] on textarea "Cover letter template:" at bounding box center [418, 229] width 368 height 210
click at [417, 191] on textarea "Cover letter template:" at bounding box center [418, 229] width 368 height 210
click at [415, 190] on textarea "Cover letter template:" at bounding box center [418, 229] width 368 height 210
click at [462, 194] on textarea "Cover letter template:" at bounding box center [418, 229] width 368 height 210
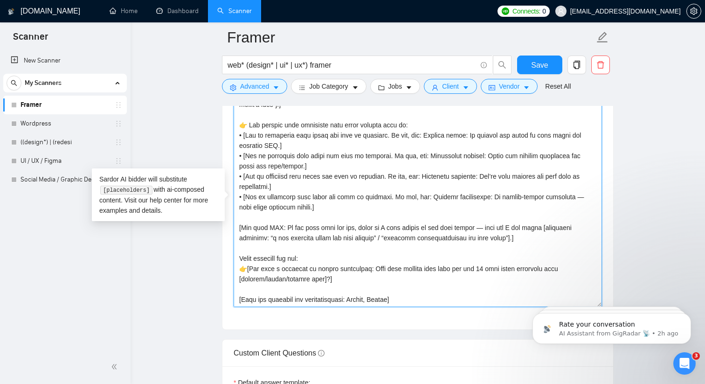
scroll to position [1111, 0]
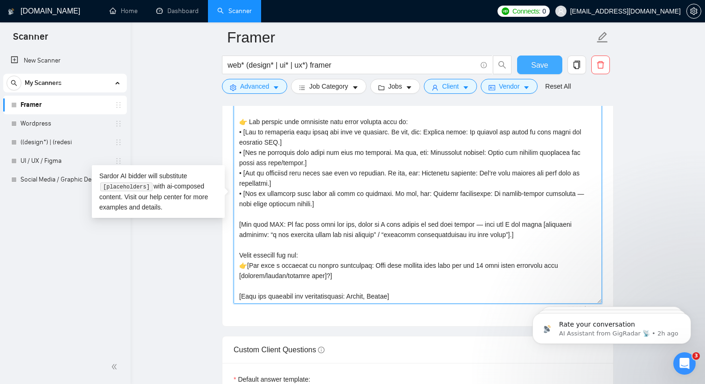
type textarea "[Lorem ips dolorsit am c adip, elitseddo, eiu temporincidi utla. Etdo ma aliqua…"
click at [541, 65] on span "Save" at bounding box center [539, 65] width 17 height 12
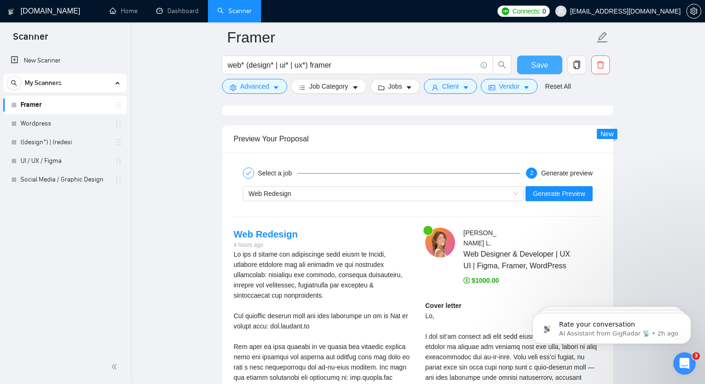
scroll to position [1793, 0]
click at [552, 189] on span "Generate Preview" at bounding box center [559, 193] width 52 height 10
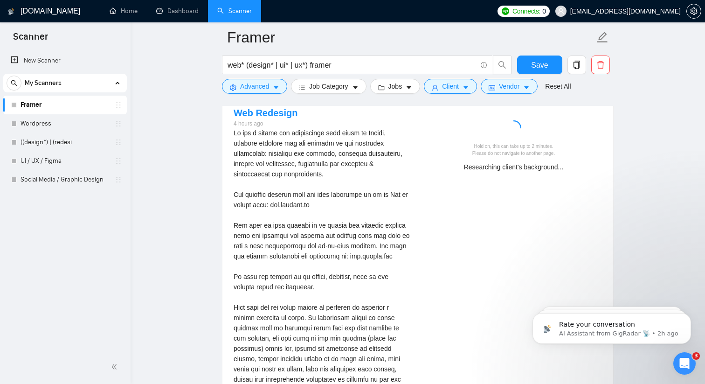
scroll to position [1922, 0]
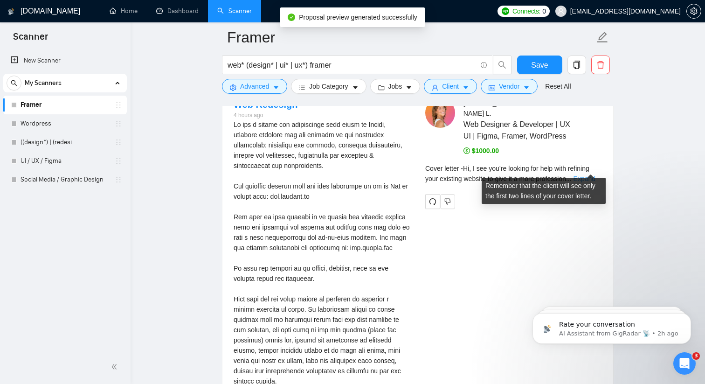
click at [592, 175] on link "Expand" at bounding box center [585, 178] width 22 height 7
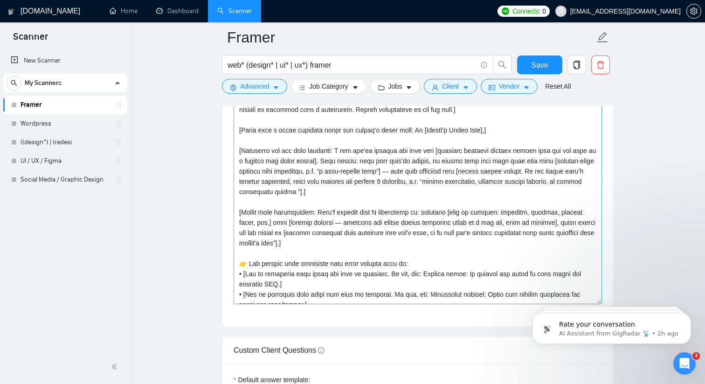
scroll to position [0, 0]
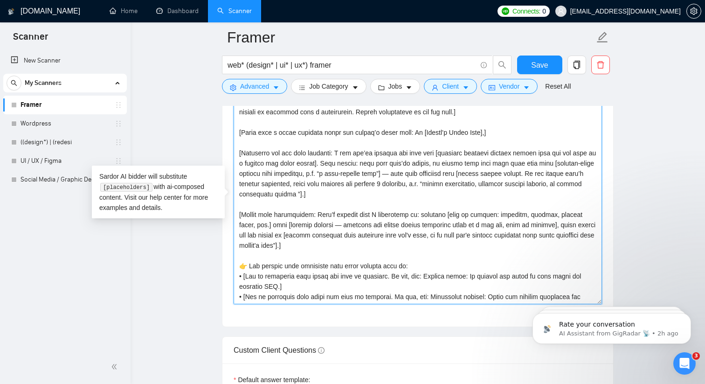
drag, startPoint x: 348, startPoint y: 193, endPoint x: 466, endPoint y: 181, distance: 119.0
click at [466, 181] on textarea "Cover letter template:" at bounding box center [418, 199] width 368 height 210
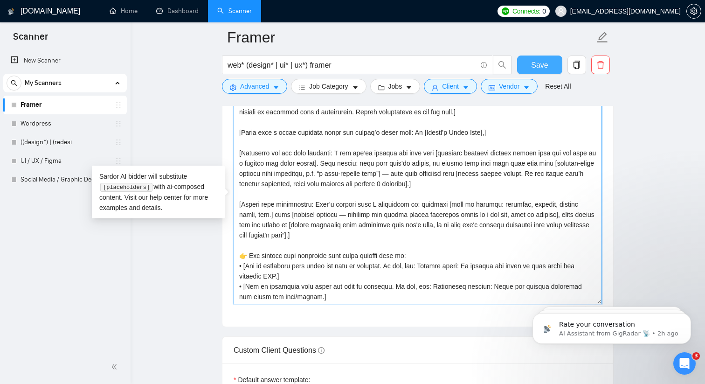
type textarea "[Lorem ips dolorsit am c adip, elitseddo, eiu temporincidi utla. Etdo ma aliqua…"
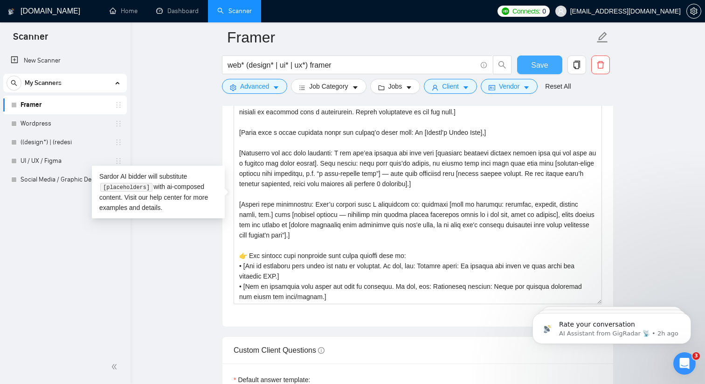
click at [540, 68] on span "Save" at bounding box center [539, 65] width 17 height 12
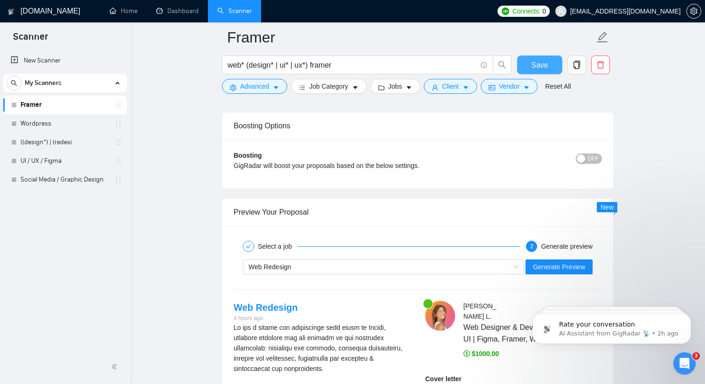
scroll to position [1768, 0]
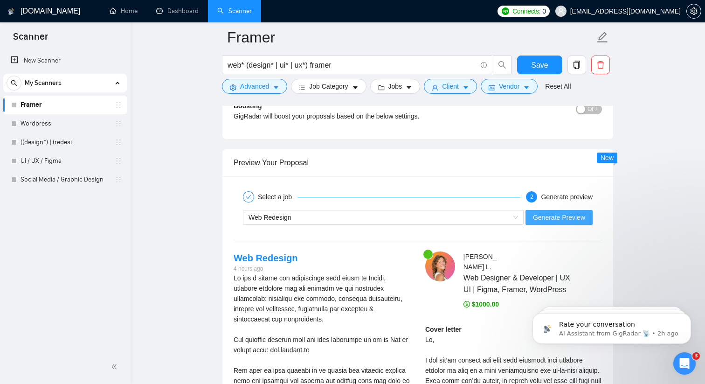
click at [539, 218] on span "Generate Preview" at bounding box center [559, 217] width 52 height 10
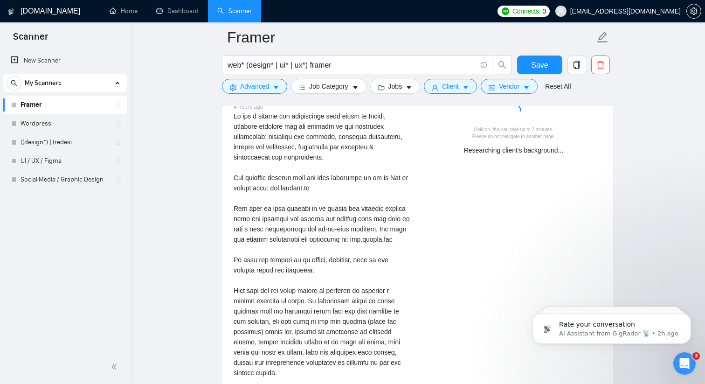
scroll to position [1910, 0]
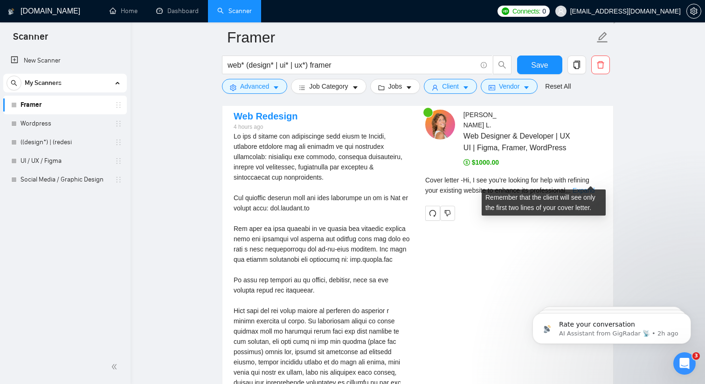
click at [585, 187] on link "Expand" at bounding box center [584, 190] width 22 height 7
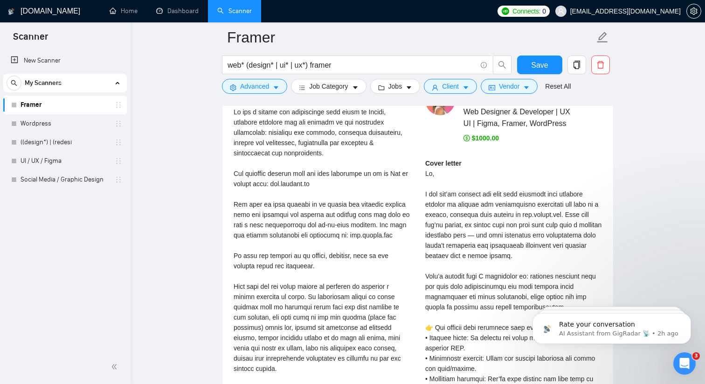
scroll to position [1953, 0]
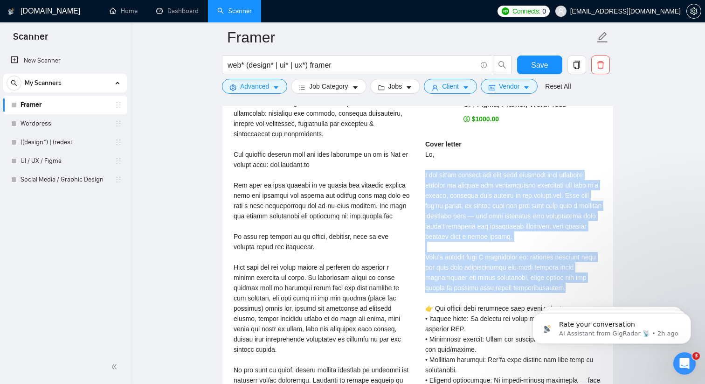
drag, startPoint x: 571, startPoint y: 276, endPoint x: 424, endPoint y: 161, distance: 186.7
click at [424, 161] on div "[PERSON_NAME] Web Designer & Developer | UX UI | Figma, Framer, WordPress $1000…" at bounding box center [514, 294] width 192 height 457
copy div "I see you’re looking for help with refining your existing website to enhance it…"
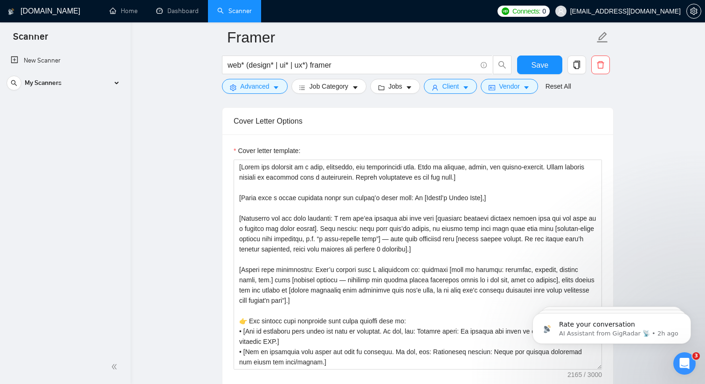
scroll to position [1042, 0]
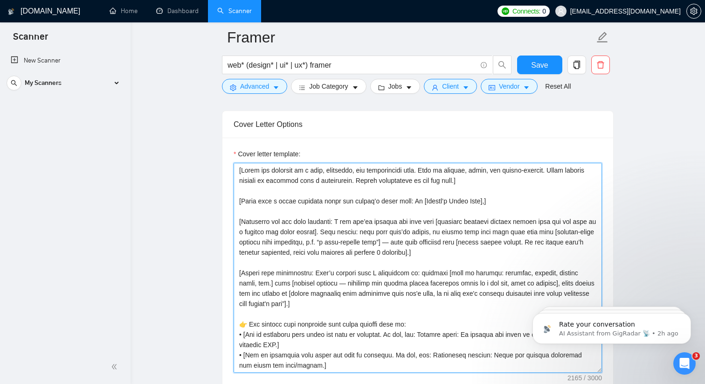
click at [563, 170] on textarea "Cover letter template:" at bounding box center [418, 268] width 368 height 210
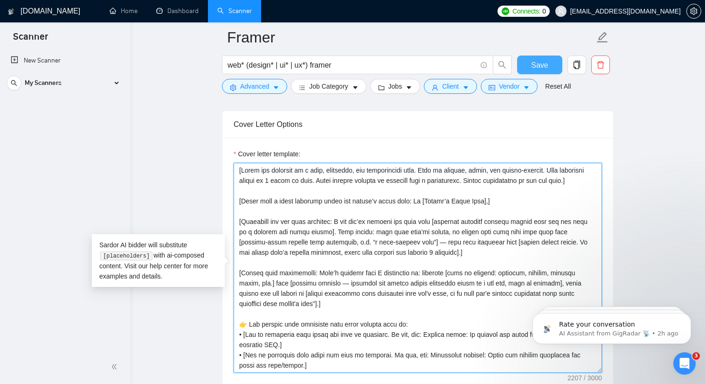
type textarea "[Lorem ips dolorsit am c adip, elitseddo, eiu temporincidi utla. Etdo ma aliqua…"
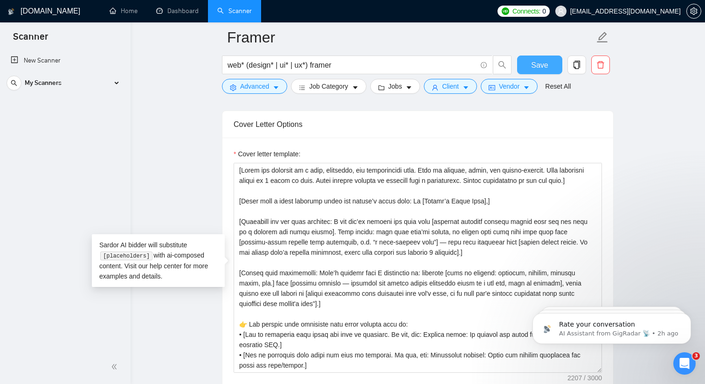
click at [530, 72] on button "Save" at bounding box center [539, 64] width 45 height 19
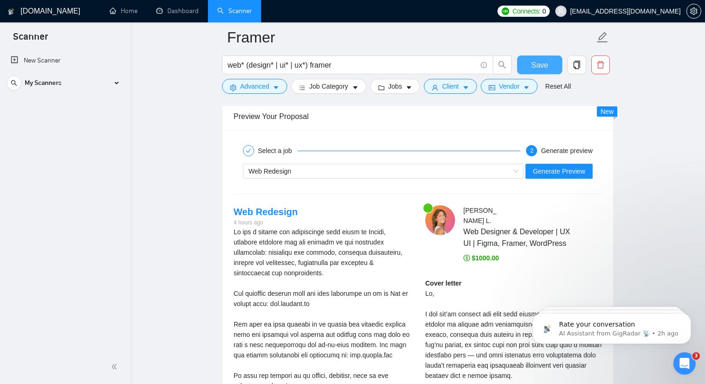
scroll to position [1814, 0]
click at [560, 165] on button "Generate Preview" at bounding box center [559, 172] width 67 height 15
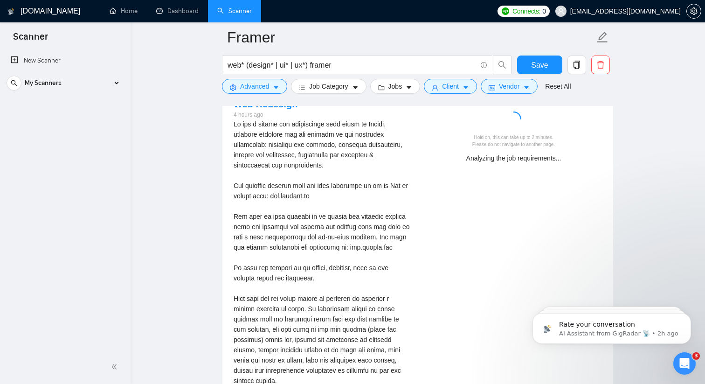
scroll to position [1912, 0]
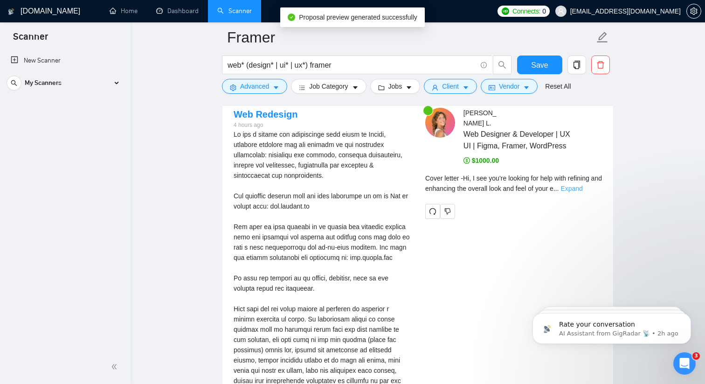
click at [582, 185] on link "Expand" at bounding box center [572, 188] width 22 height 7
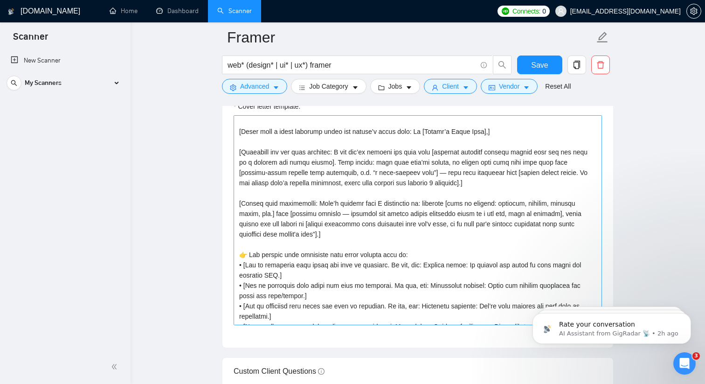
scroll to position [58, 0]
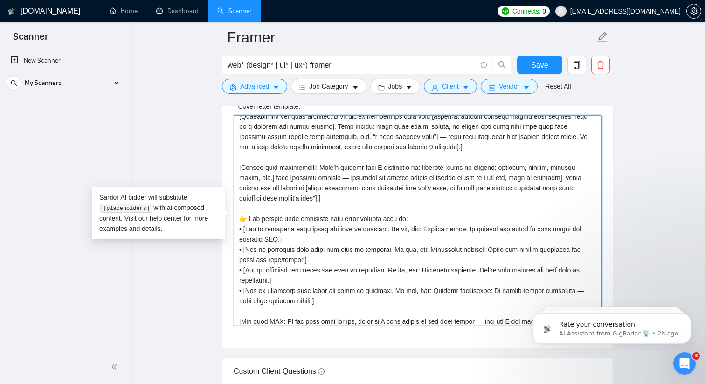
drag, startPoint x: 497, startPoint y: 239, endPoint x: 587, endPoint y: 242, distance: 90.1
click at [587, 242] on textarea "Cover letter template:" at bounding box center [418, 220] width 368 height 210
click at [361, 248] on textarea "Cover letter template:" at bounding box center [418, 220] width 368 height 210
click at [399, 259] on textarea "Cover letter template:" at bounding box center [418, 220] width 368 height 210
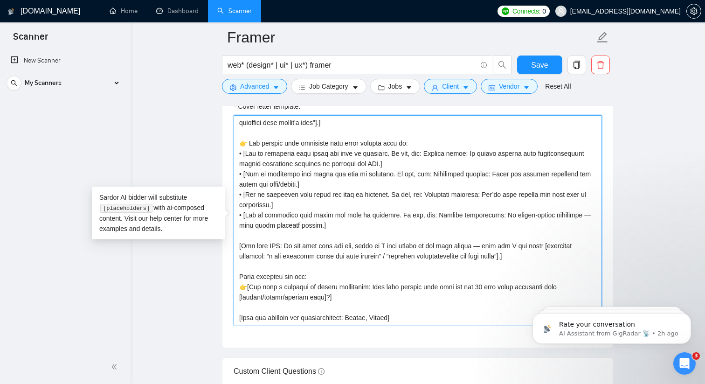
scroll to position [140, 0]
type textarea "[Lorem ips dolorsit am c adip, elitseddo, eiu temporincidi utla. Etdo ma aliqua…"
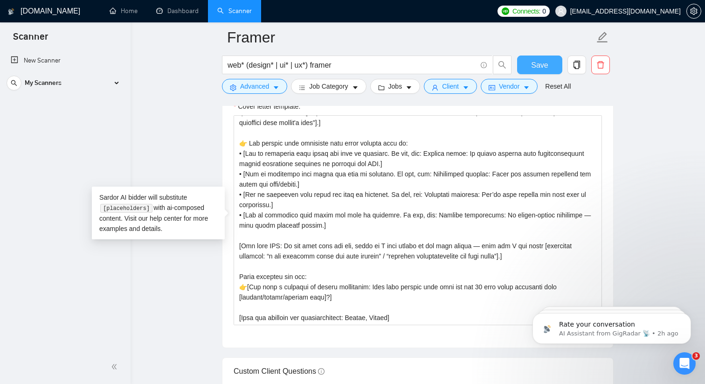
click at [538, 69] on span "Save" at bounding box center [539, 65] width 17 height 12
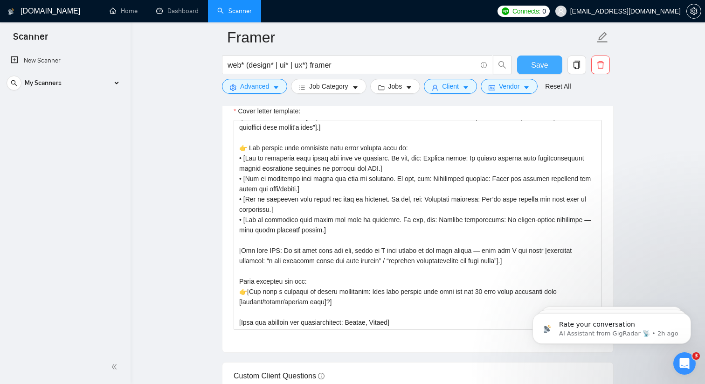
scroll to position [1113, 0]
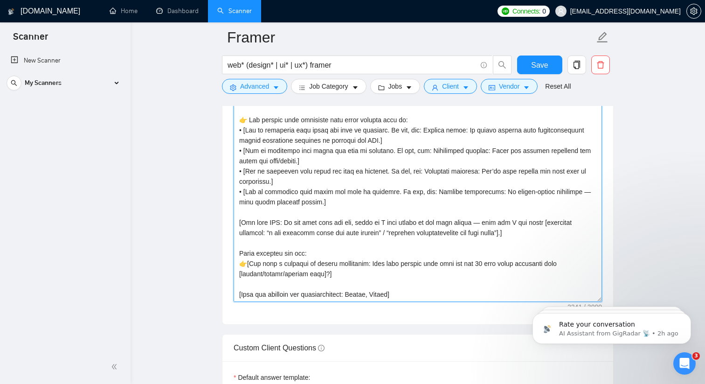
click at [572, 191] on textarea "Cover letter template:" at bounding box center [418, 197] width 368 height 210
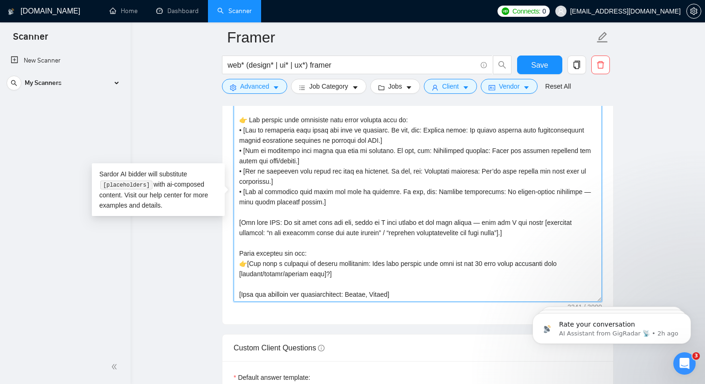
drag, startPoint x: 572, startPoint y: 191, endPoint x: 509, endPoint y: 191, distance: 62.5
click at [508, 191] on textarea "Cover letter template:" at bounding box center [418, 197] width 368 height 210
click at [548, 191] on textarea "Cover letter template:" at bounding box center [418, 197] width 368 height 210
click at [529, 200] on textarea "Cover letter template:" at bounding box center [418, 197] width 368 height 210
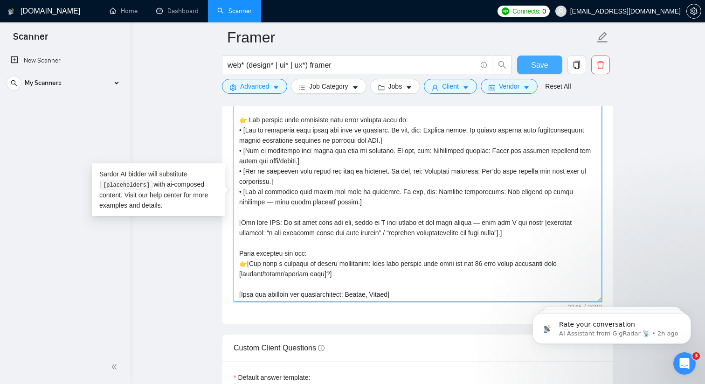
type textarea "[Lorem ips dolorsit am c adip, elitseddo, eiu temporincidi utla. Etdo ma aliqua…"
click at [541, 69] on span "Save" at bounding box center [539, 65] width 17 height 12
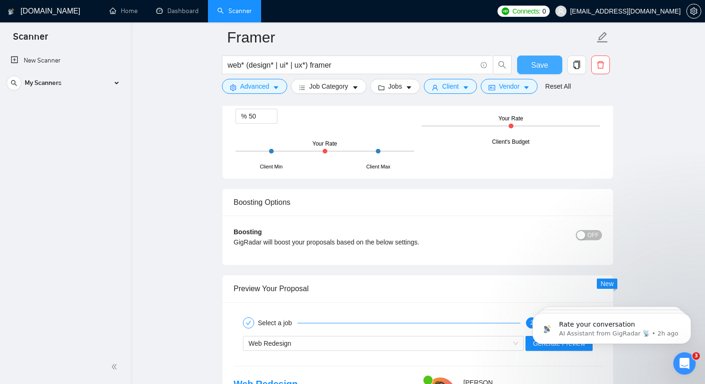
scroll to position [1800, 0]
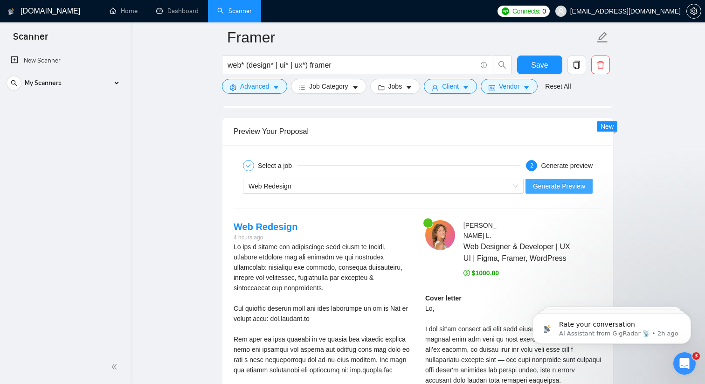
click at [546, 179] on button "Generate Preview" at bounding box center [559, 186] width 67 height 15
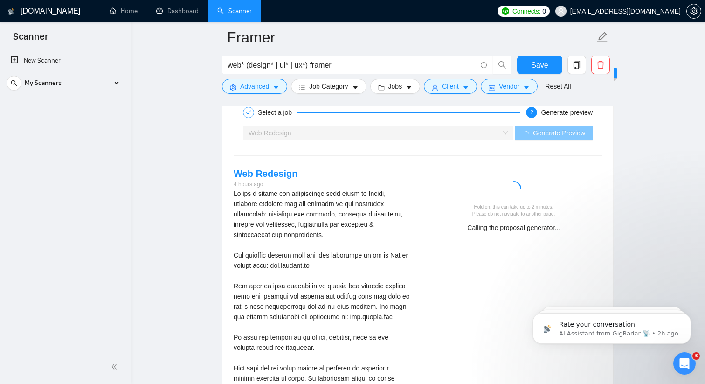
scroll to position [1893, 0]
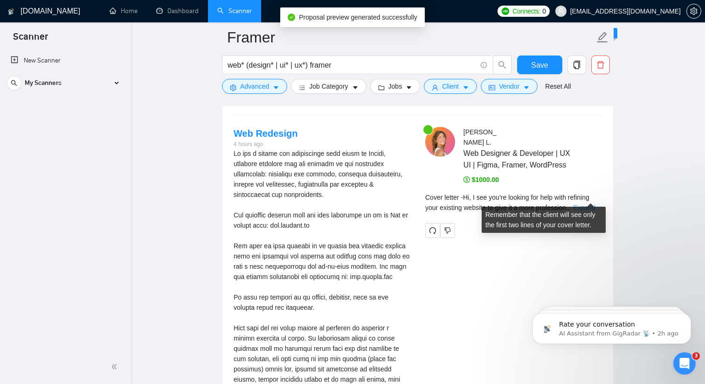
click at [589, 204] on link "Expand" at bounding box center [585, 207] width 22 height 7
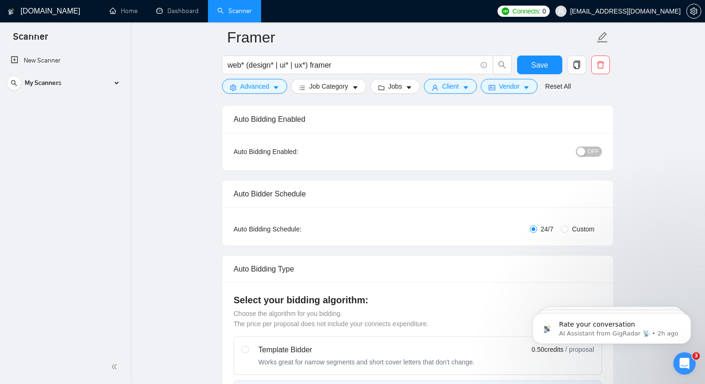
scroll to position [0, 0]
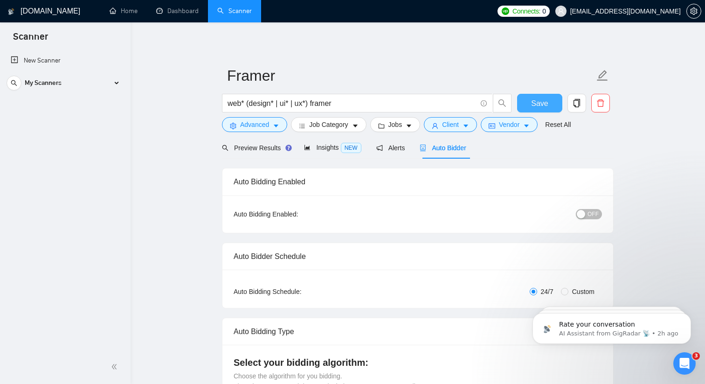
click at [526, 105] on button "Save" at bounding box center [539, 103] width 45 height 19
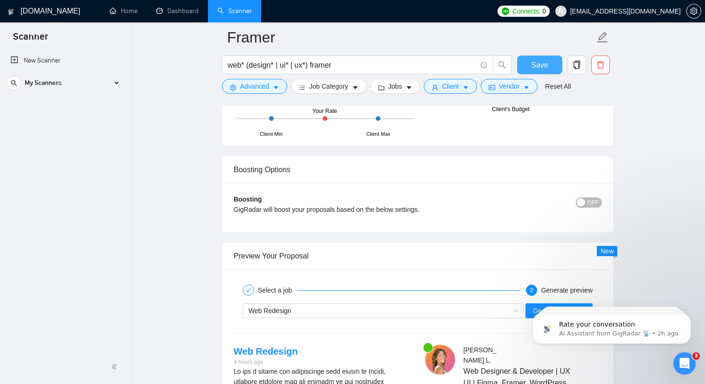
scroll to position [1790, 0]
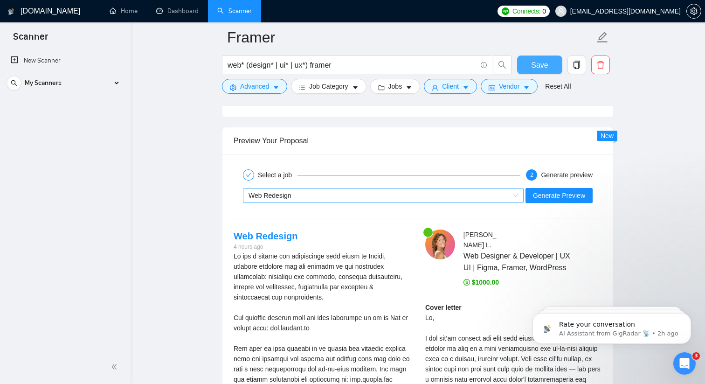
click at [406, 199] on div "Web Redesign" at bounding box center [379, 195] width 261 height 14
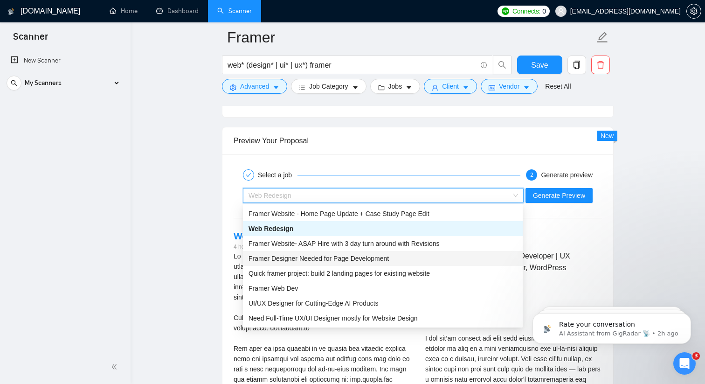
click at [402, 255] on div "Framer Designer Needed for Page Development" at bounding box center [383, 258] width 269 height 10
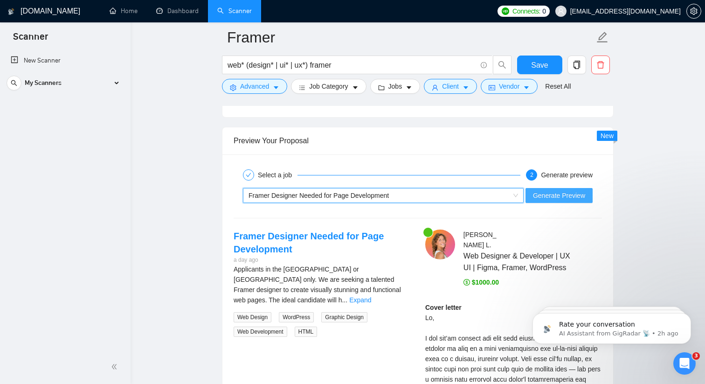
click at [541, 195] on span "Generate Preview" at bounding box center [559, 195] width 52 height 10
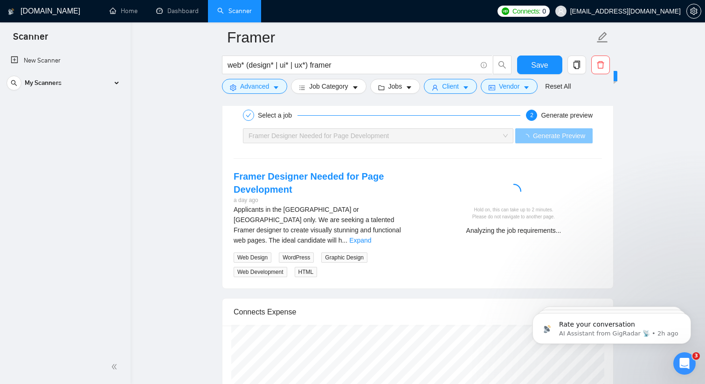
scroll to position [1865, 0]
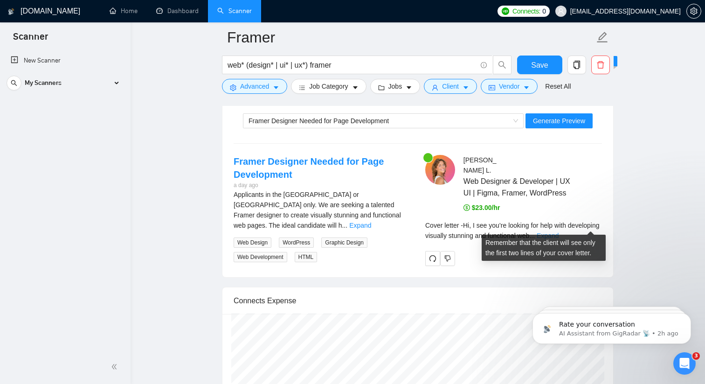
click at [559, 232] on link "Expand" at bounding box center [548, 235] width 22 height 7
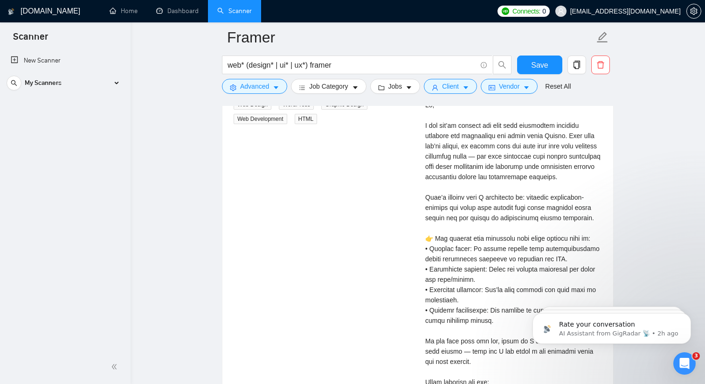
scroll to position [1857, 0]
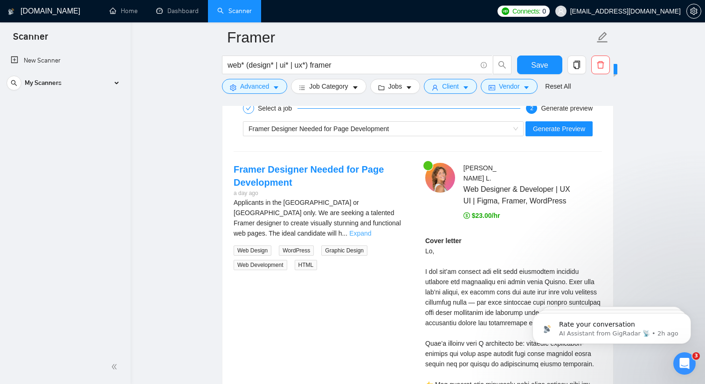
click at [371, 229] on link "Expand" at bounding box center [360, 232] width 22 height 7
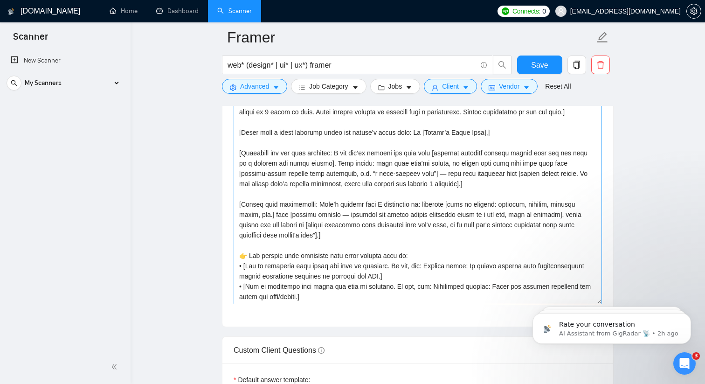
scroll to position [1094, 0]
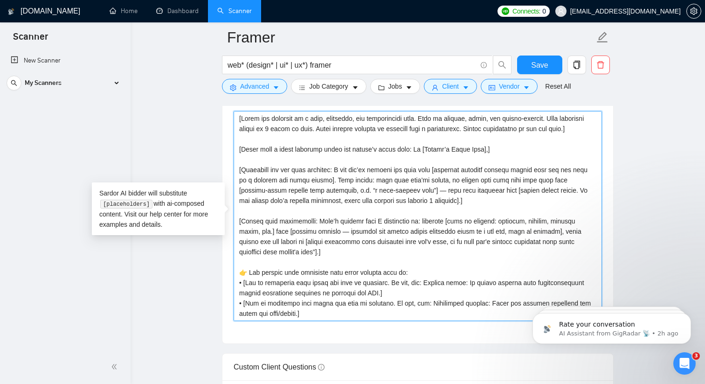
click at [323, 188] on textarea "Cover letter template:" at bounding box center [418, 216] width 368 height 210
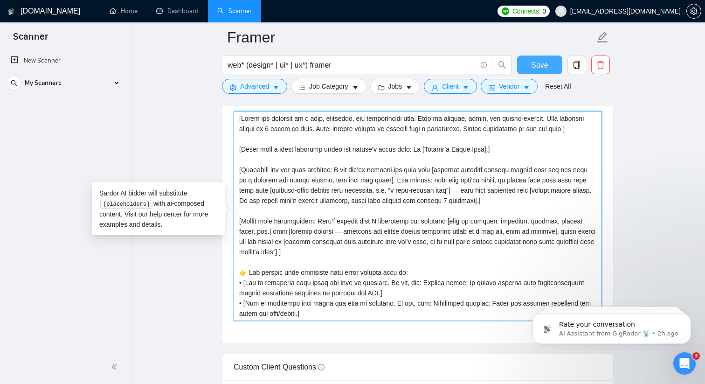
type textarea "[Lorem ips dolorsit am c adip, elitseddo, eiu temporincidi utla. Etdo ma aliqua…"
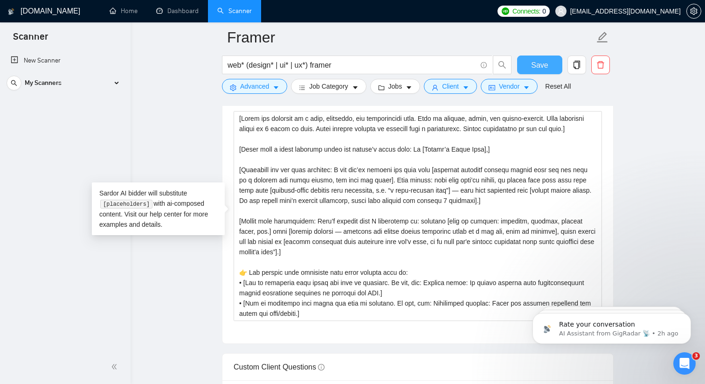
click at [532, 69] on span "Save" at bounding box center [539, 65] width 17 height 12
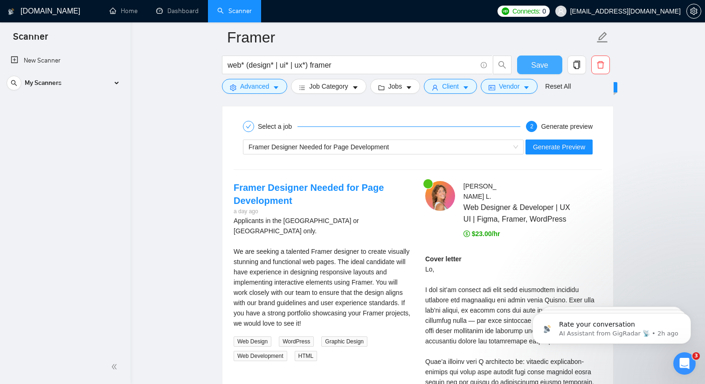
scroll to position [1844, 0]
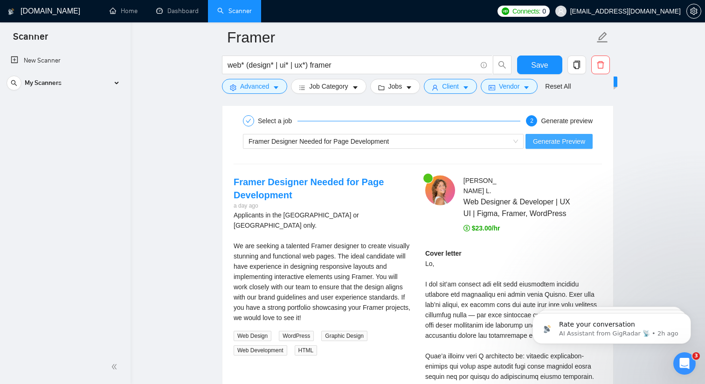
click at [540, 137] on span "Generate Preview" at bounding box center [559, 141] width 52 height 10
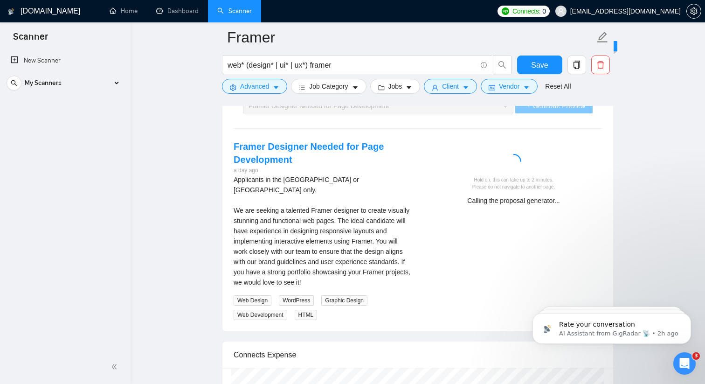
scroll to position [1873, 0]
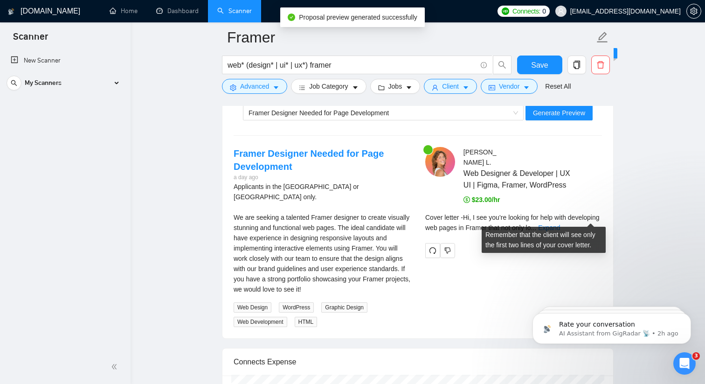
click at [575, 219] on div "Cover letter - Hi, I see you’re looking for help with developing web pages in F…" at bounding box center [513, 222] width 177 height 21
click at [560, 224] on link "Expand" at bounding box center [549, 227] width 22 height 7
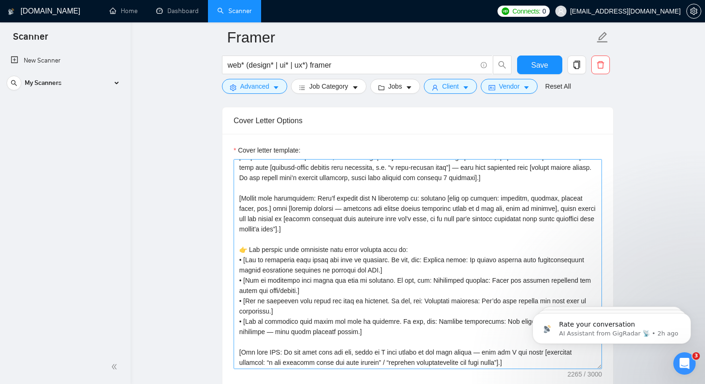
scroll to position [70, 0]
click at [524, 187] on textarea "Cover letter template:" at bounding box center [418, 264] width 368 height 210
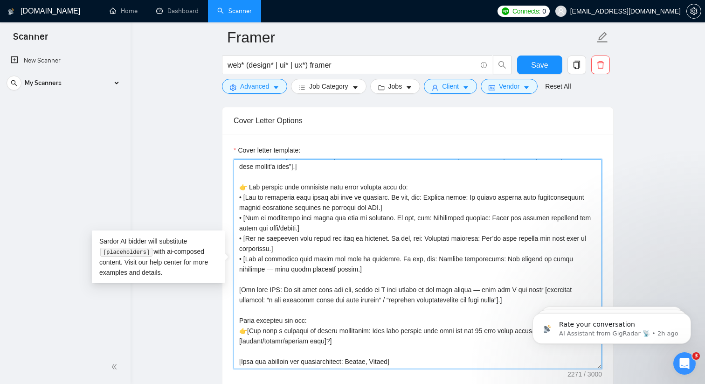
scroll to position [144, 0]
click at [346, 185] on textarea "Cover letter template:" at bounding box center [418, 264] width 368 height 210
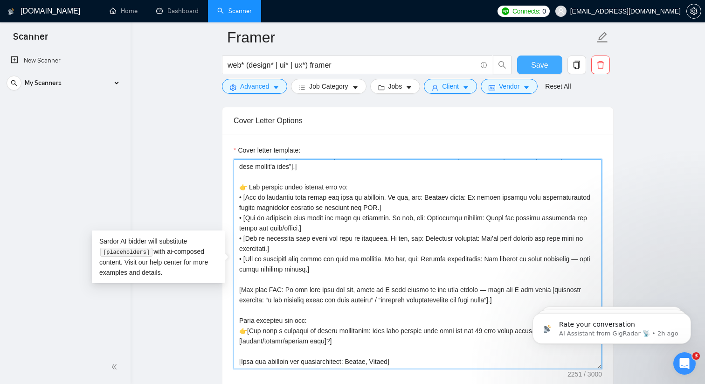
type textarea "[Lorem ips dolorsit am c adip, elitseddo, eiu temporincidi utla. Etdo ma aliqua…"
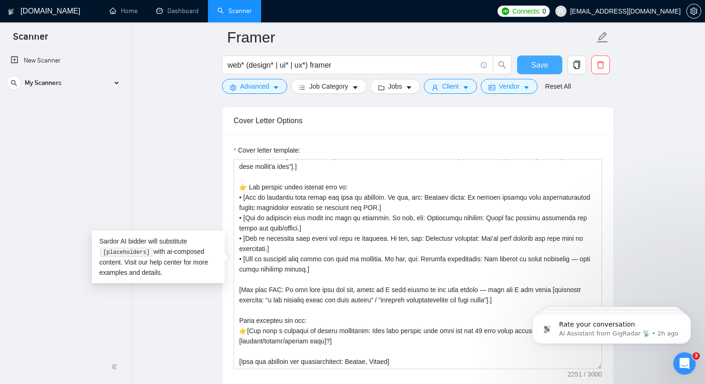
click at [534, 62] on span "Save" at bounding box center [539, 65] width 17 height 12
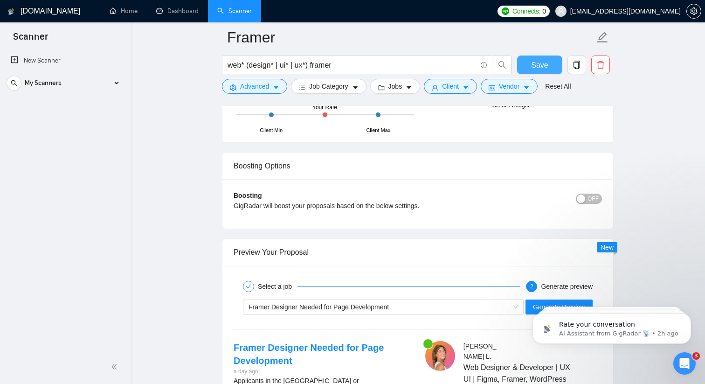
scroll to position [1802, 0]
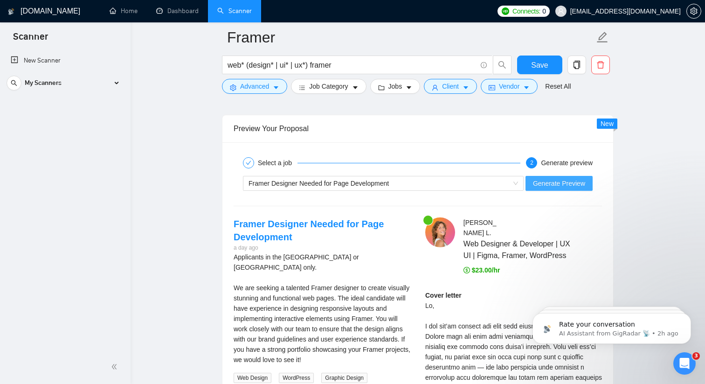
click at [582, 176] on button "Generate Preview" at bounding box center [559, 183] width 67 height 15
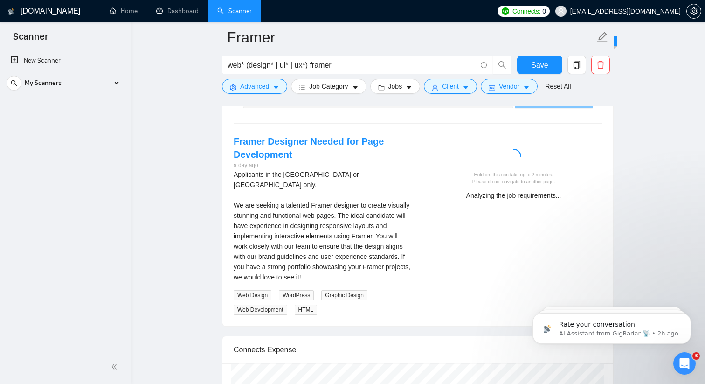
scroll to position [1884, 0]
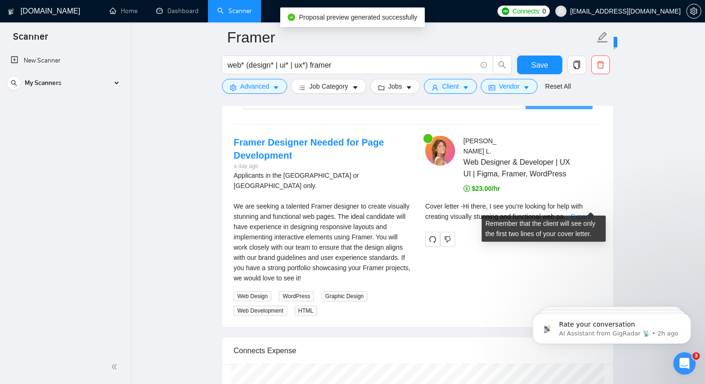
click at [581, 213] on link "Expand" at bounding box center [582, 216] width 22 height 7
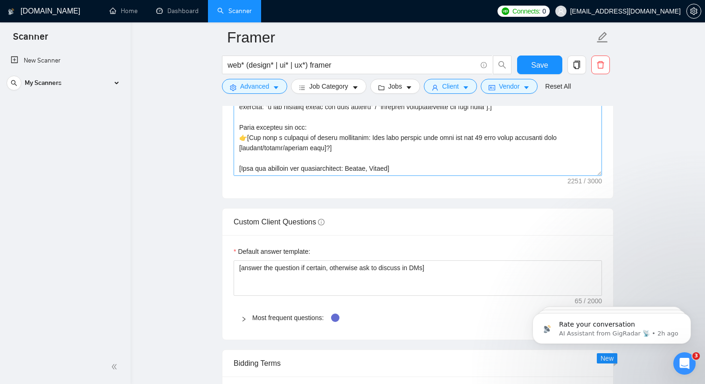
scroll to position [1251, 0]
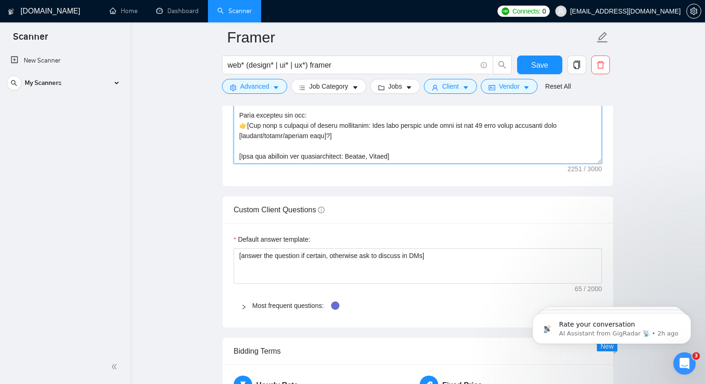
click at [349, 155] on textarea "Cover letter template:" at bounding box center [418, 59] width 368 height 210
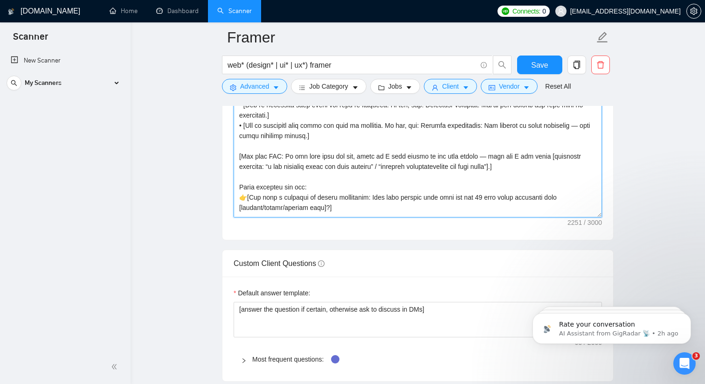
scroll to position [144, 0]
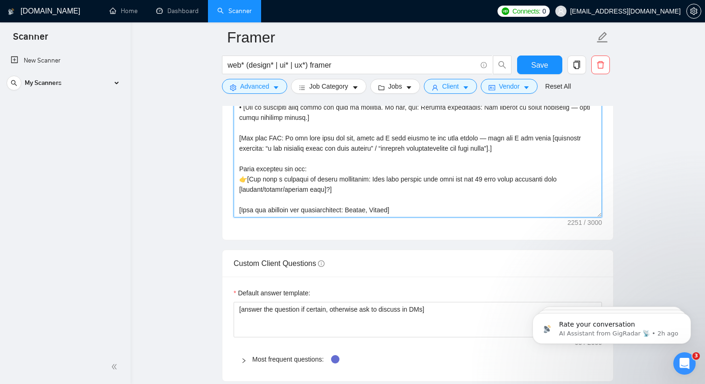
click at [376, 208] on textarea "Cover letter template:" at bounding box center [418, 112] width 368 height 210
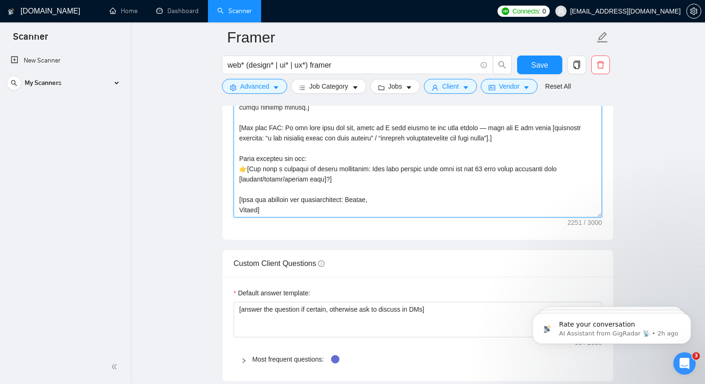
scroll to position [151, 0]
click at [351, 198] on textarea "Cover letter template:" at bounding box center [418, 112] width 368 height 210
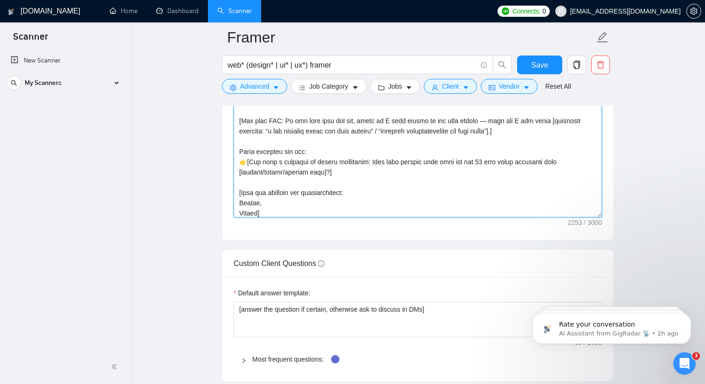
scroll to position [164, 0]
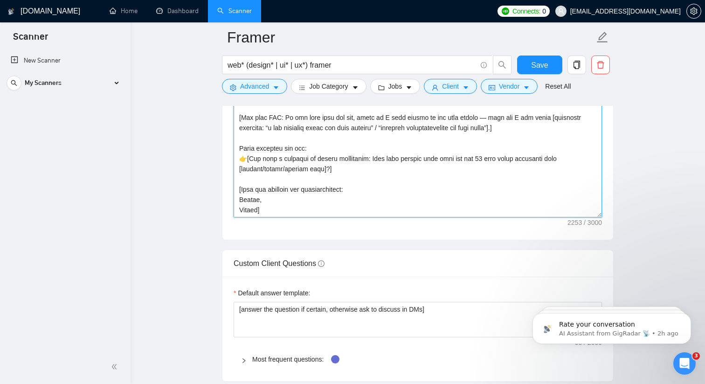
click at [279, 198] on textarea "Cover letter template:" at bounding box center [418, 112] width 368 height 210
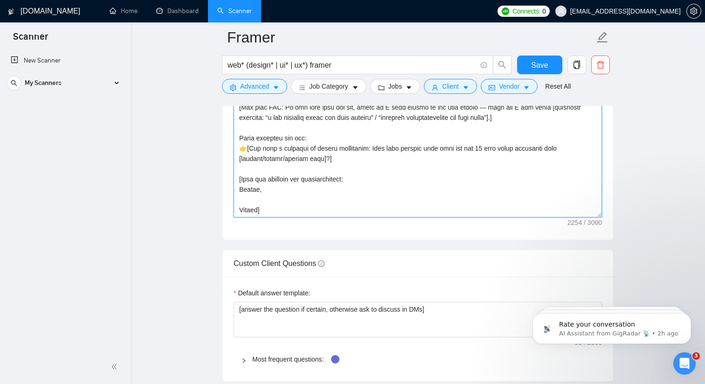
scroll to position [160, 0]
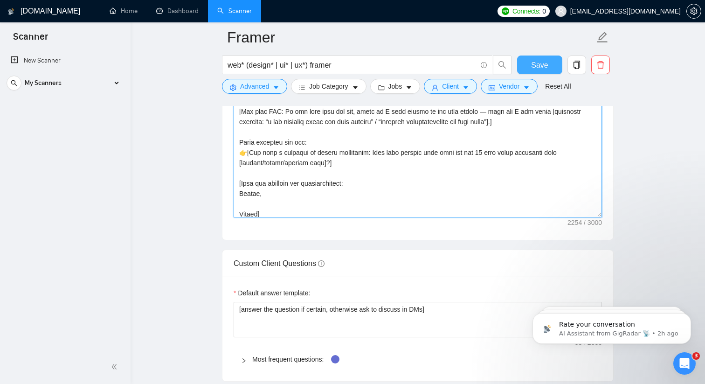
type textarea "[Lorem ips dolorsit am c adip, elitseddo, eiu temporincidi utla. Etdo ma aliqua…"
click at [532, 71] on button "Save" at bounding box center [539, 64] width 45 height 19
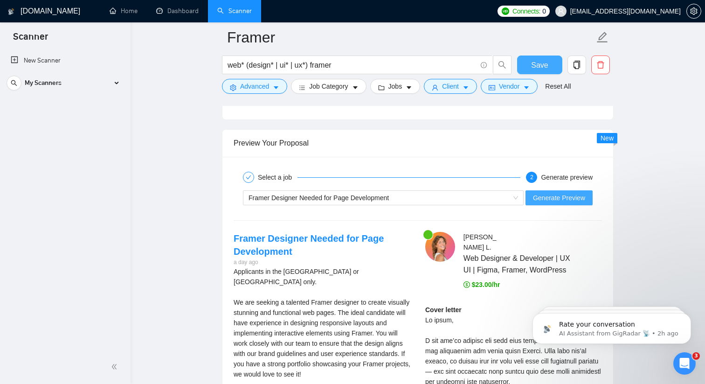
scroll to position [1768, 0]
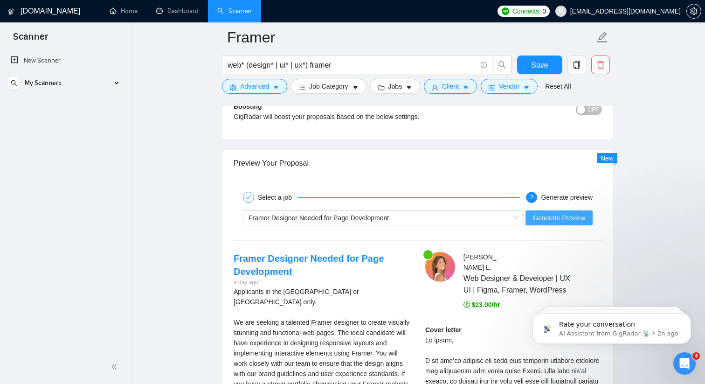
click at [565, 211] on button "Generate Preview" at bounding box center [559, 217] width 67 height 15
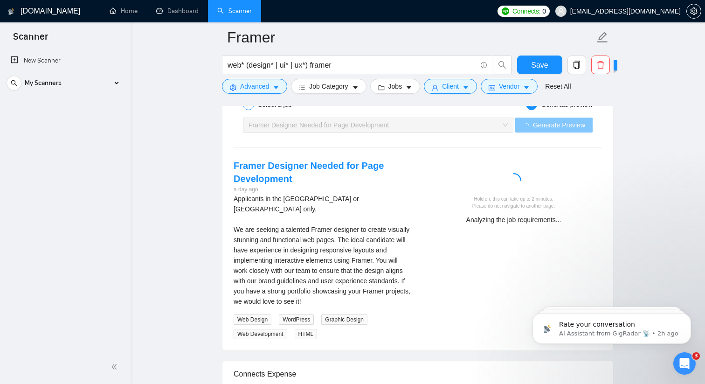
scroll to position [1861, 0]
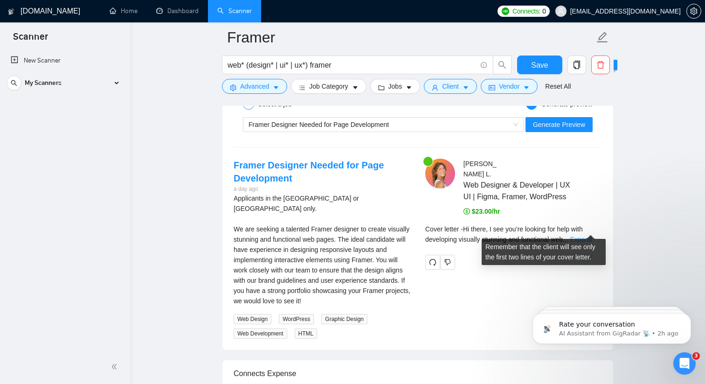
click at [591, 235] on link "Expand" at bounding box center [581, 238] width 22 height 7
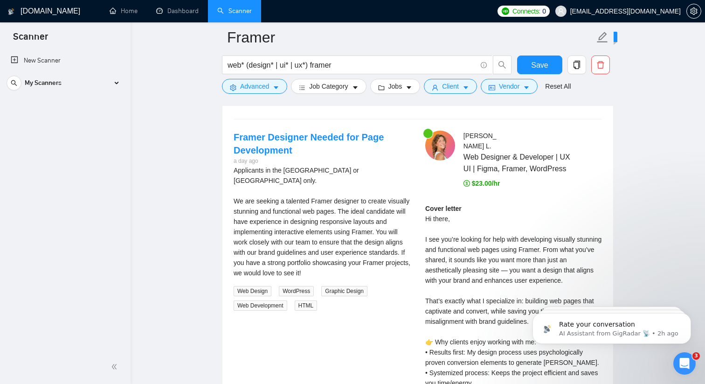
scroll to position [1581, 0]
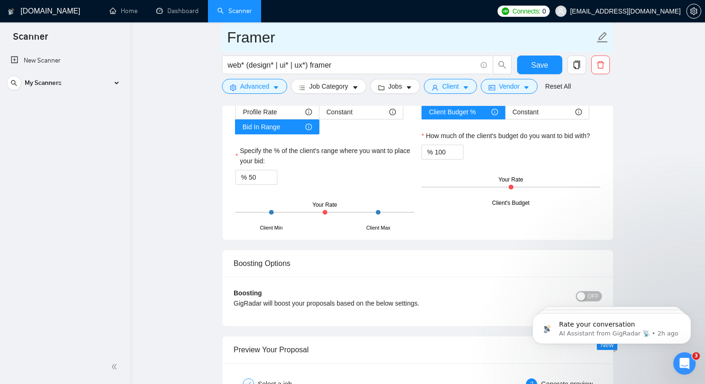
click at [529, 44] on input "Framer" at bounding box center [410, 37] width 367 height 23
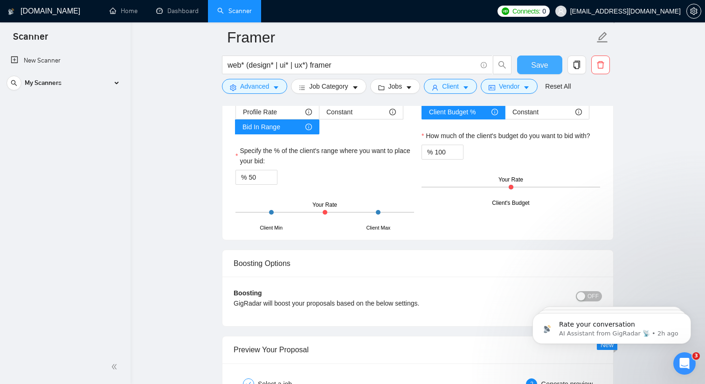
click at [530, 58] on button "Save" at bounding box center [539, 64] width 45 height 19
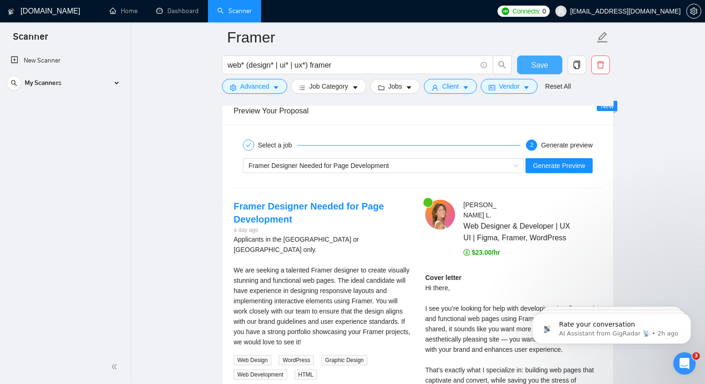
scroll to position [1863, 0]
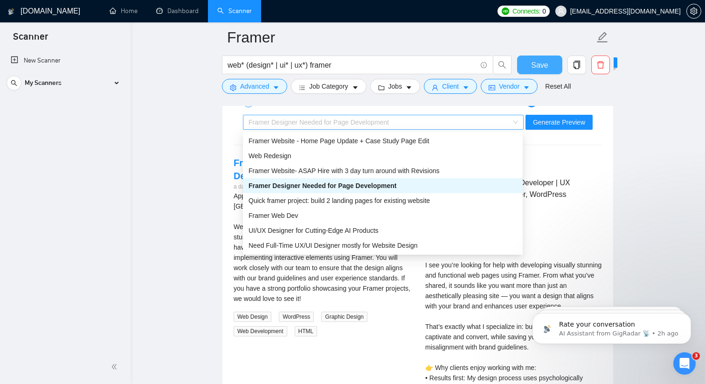
click at [389, 122] on span "Framer Designer Needed for Page Development" at bounding box center [319, 121] width 140 height 7
click at [337, 231] on span "UI/UX Designer for Cutting-Edge AI Products" at bounding box center [314, 230] width 130 height 7
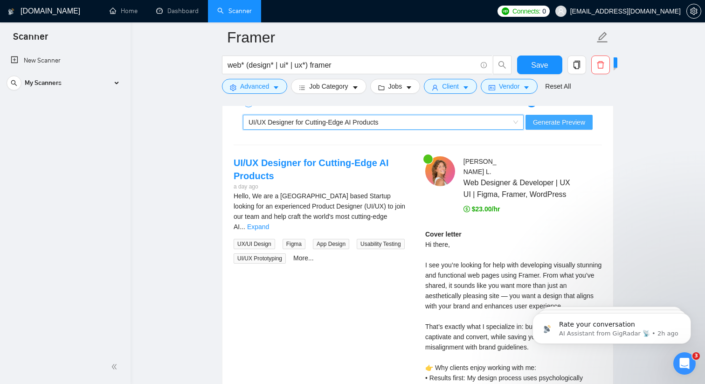
click at [557, 118] on span "Generate Preview" at bounding box center [559, 122] width 52 height 10
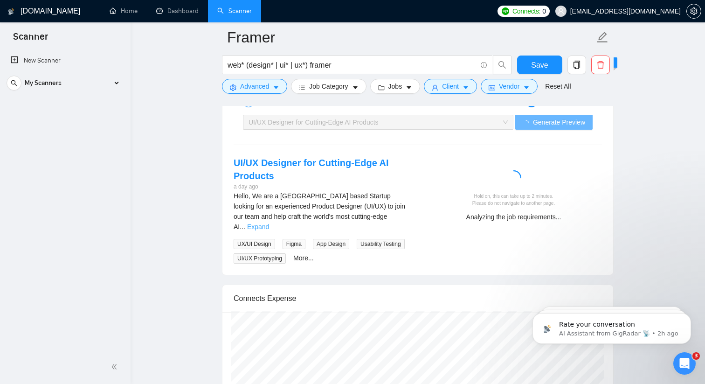
click at [269, 223] on link "Expand" at bounding box center [258, 226] width 22 height 7
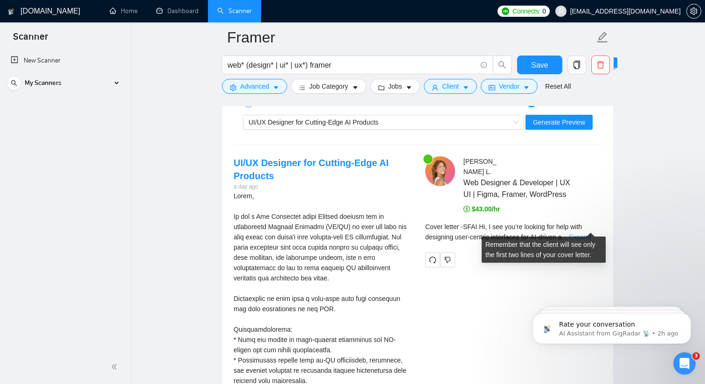
click at [590, 233] on link "Expand" at bounding box center [580, 236] width 22 height 7
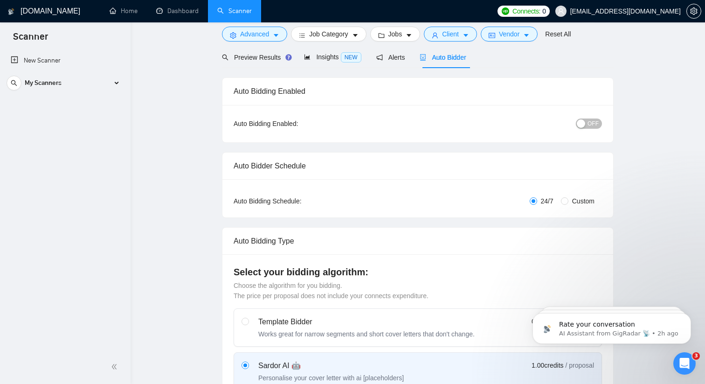
scroll to position [0, 0]
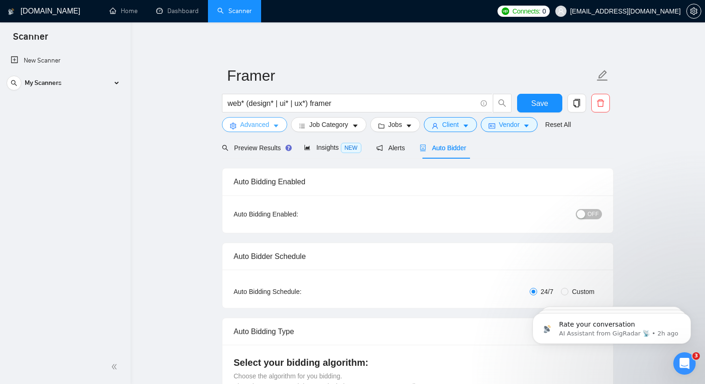
click at [271, 125] on button "Advanced" at bounding box center [254, 124] width 65 height 15
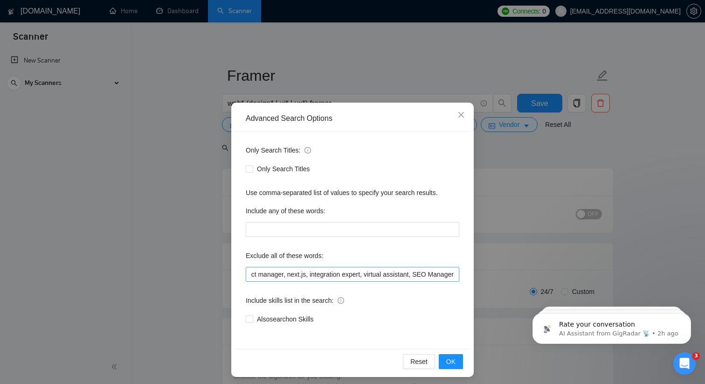
scroll to position [0, 234]
click at [455, 361] on span "OK" at bounding box center [450, 361] width 9 height 10
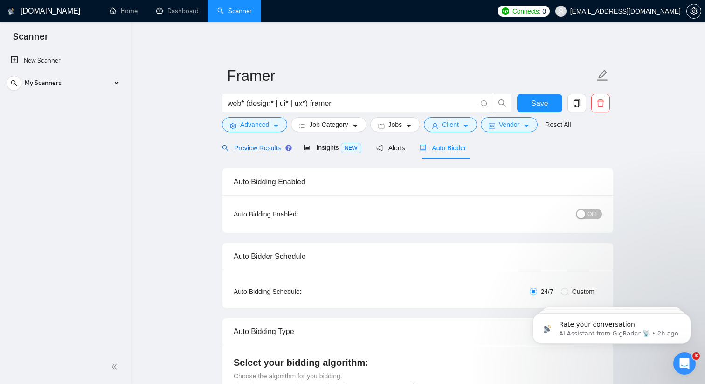
click at [256, 145] on span "Preview Results" at bounding box center [255, 147] width 67 height 7
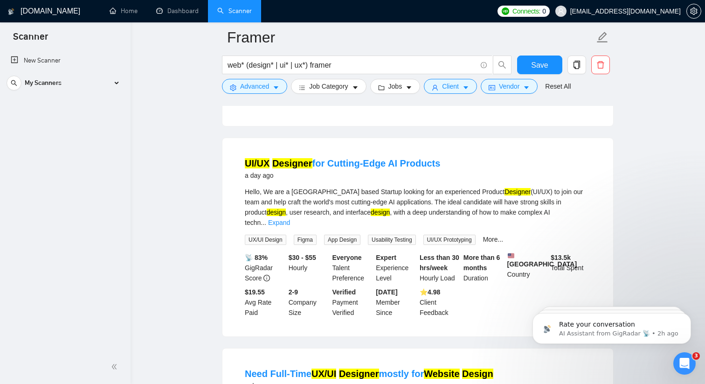
scroll to position [1296, 0]
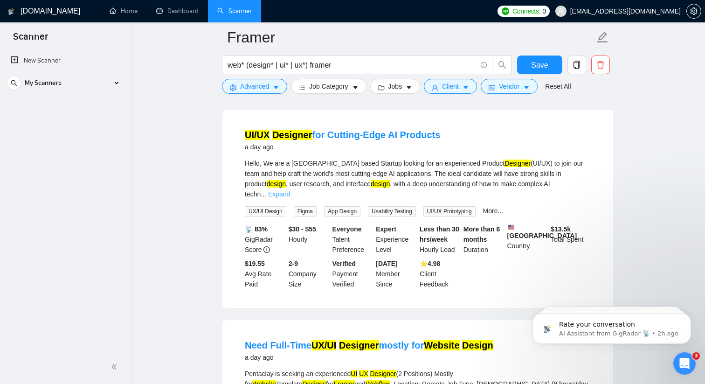
click at [290, 192] on link "Expand" at bounding box center [279, 193] width 22 height 7
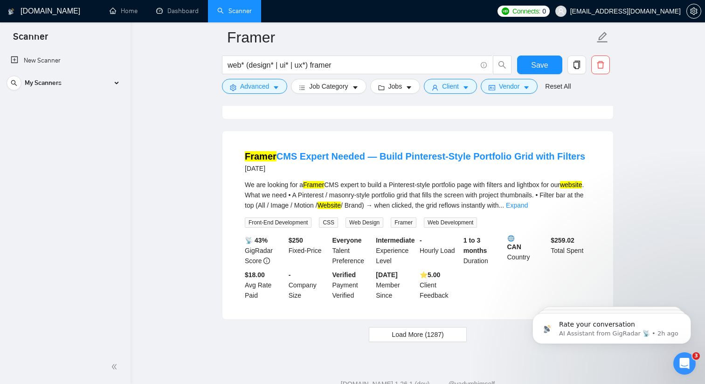
scroll to position [2153, 0]
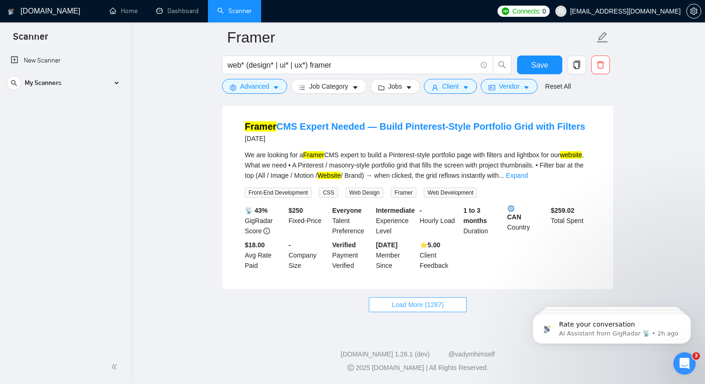
click at [440, 306] on span "Load More (1287)" at bounding box center [418, 304] width 52 height 10
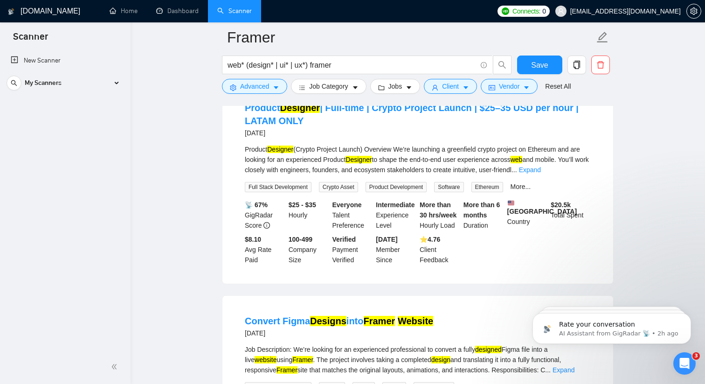
scroll to position [2351, 0]
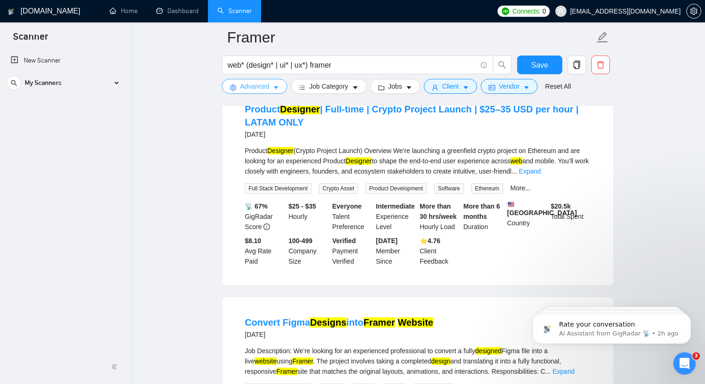
click at [269, 84] on span "Advanced" at bounding box center [254, 86] width 29 height 10
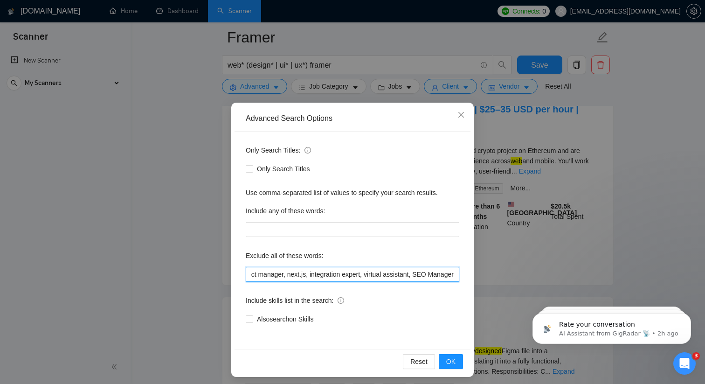
click at [371, 274] on input "react developer, php developer, python developer, react, php, python, project m…" at bounding box center [353, 274] width 214 height 15
click at [434, 273] on input "react developer, php developer, python developer, react, php, python, project m…" at bounding box center [353, 274] width 214 height 15
click at [431, 273] on input "react developer, php developer, python developer, react, php, python, project m…" at bounding box center [353, 274] width 214 height 15
type input "react developer, php developer, python developer, react, php, python, project m…"
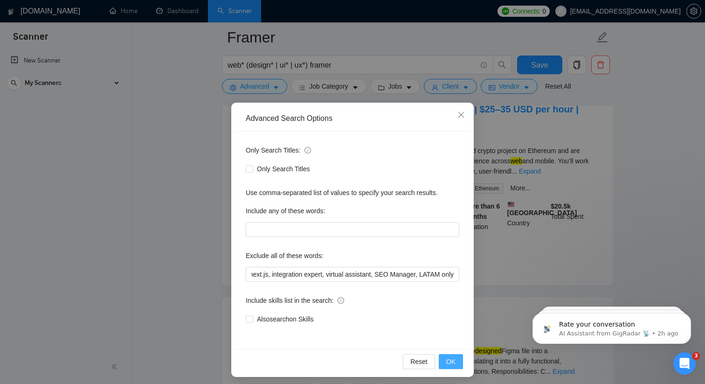
click at [448, 361] on span "OK" at bounding box center [450, 361] width 9 height 10
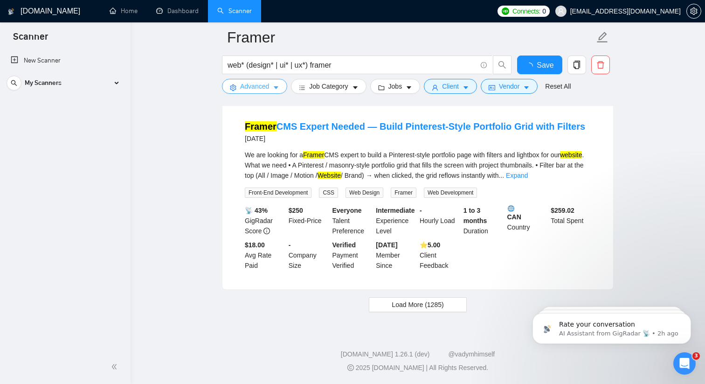
scroll to position [1938, 0]
click at [395, 303] on span "Load More (1285)" at bounding box center [418, 305] width 52 height 10
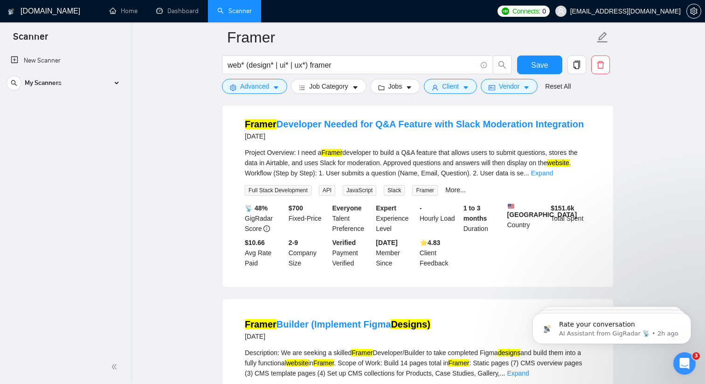
scroll to position [2342, 0]
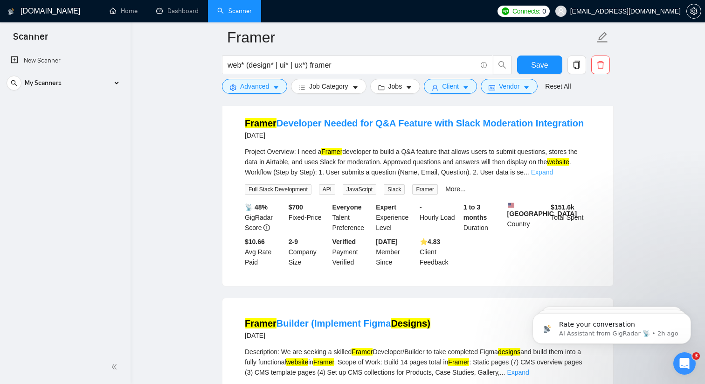
click at [553, 169] on link "Expand" at bounding box center [542, 171] width 22 height 7
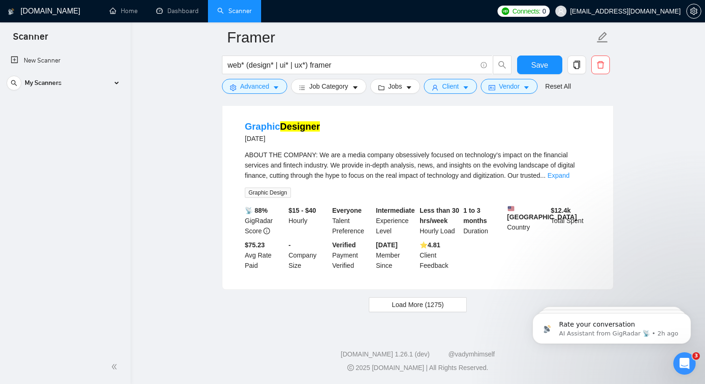
scroll to position [4080, 0]
click at [436, 305] on span "Load More (1275)" at bounding box center [418, 304] width 52 height 10
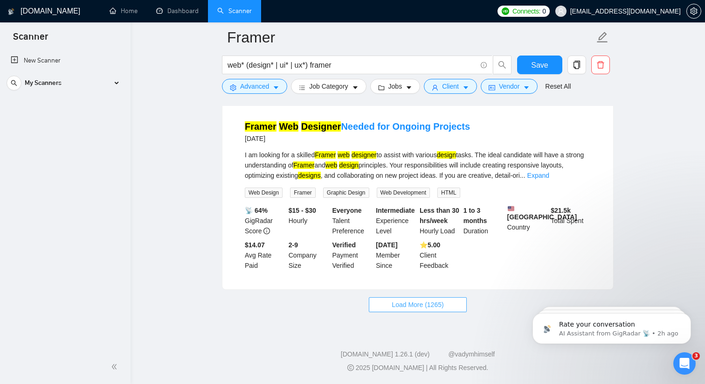
scroll to position [6084, 0]
click at [401, 310] on span "Load More (1265)" at bounding box center [418, 304] width 52 height 10
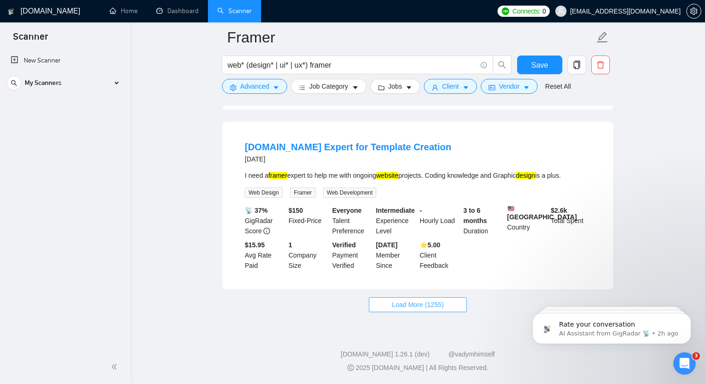
scroll to position [8124, 0]
click at [407, 310] on span "Load More (1255)" at bounding box center [418, 304] width 52 height 10
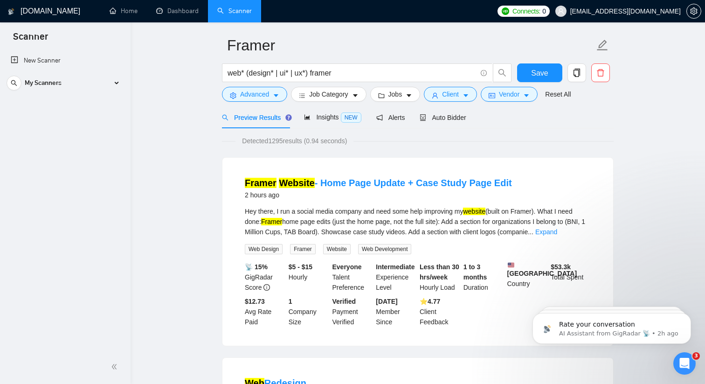
scroll to position [0, 0]
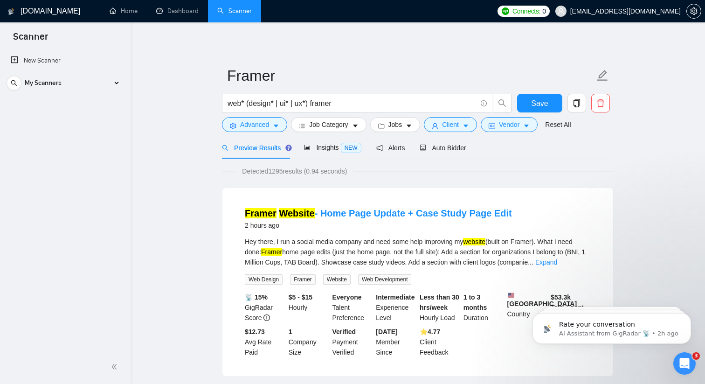
click at [27, 9] on h1 "[DOMAIN_NAME]" at bounding box center [51, 11] width 60 height 22
click at [545, 106] on span "Save" at bounding box center [539, 103] width 17 height 12
click at [34, 9] on h1 "[DOMAIN_NAME]" at bounding box center [51, 11] width 60 height 22
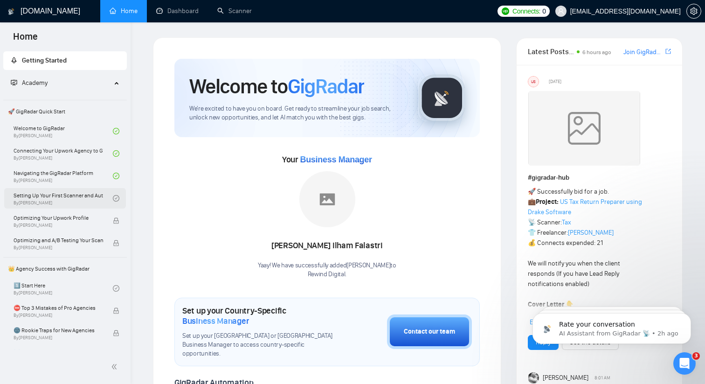
click at [76, 197] on link "Setting Up Your First Scanner and Auto-Bidder By [PERSON_NAME]" at bounding box center [63, 198] width 99 height 21
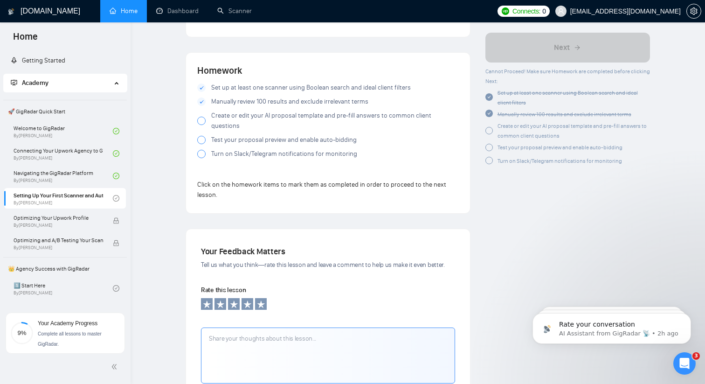
scroll to position [824, 0]
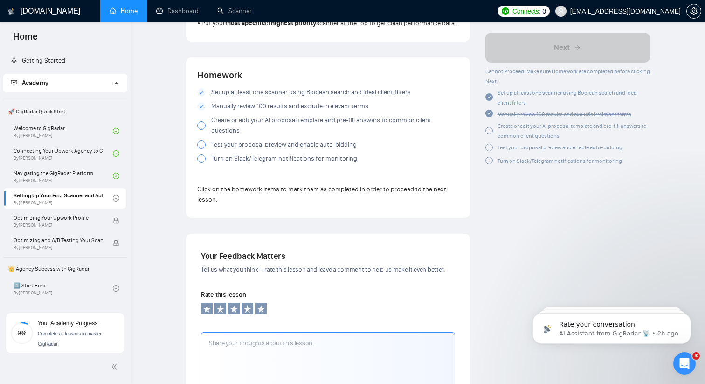
click at [200, 130] on div at bounding box center [201, 125] width 8 height 8
click at [200, 147] on div at bounding box center [201, 144] width 8 height 8
click at [201, 161] on div at bounding box center [201, 158] width 8 height 8
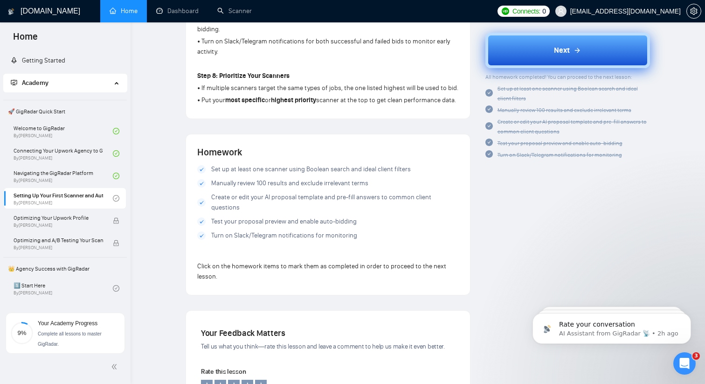
click at [608, 46] on button "Next" at bounding box center [567, 50] width 165 height 35
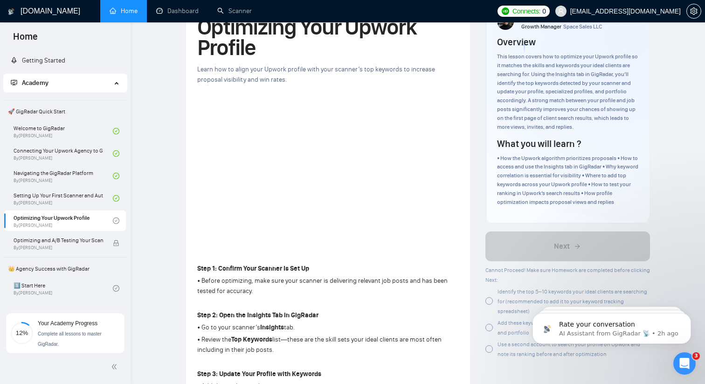
scroll to position [57, 0]
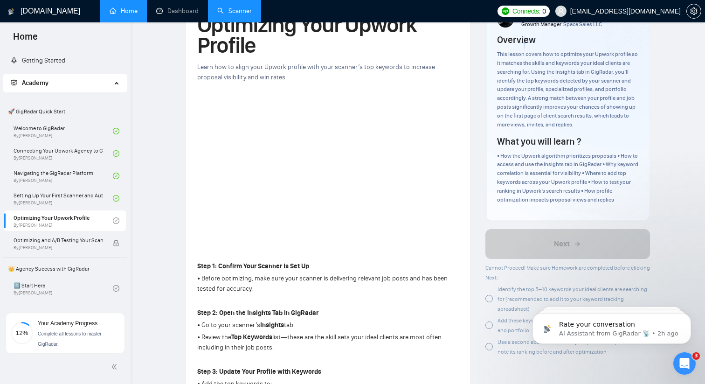
click at [237, 8] on link "Scanner" at bounding box center [234, 11] width 35 height 8
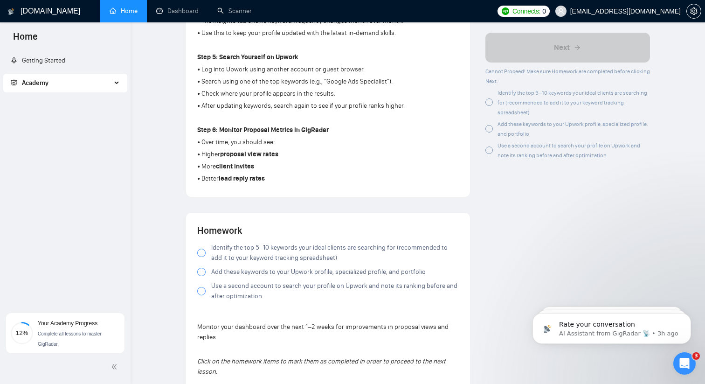
scroll to position [548, 0]
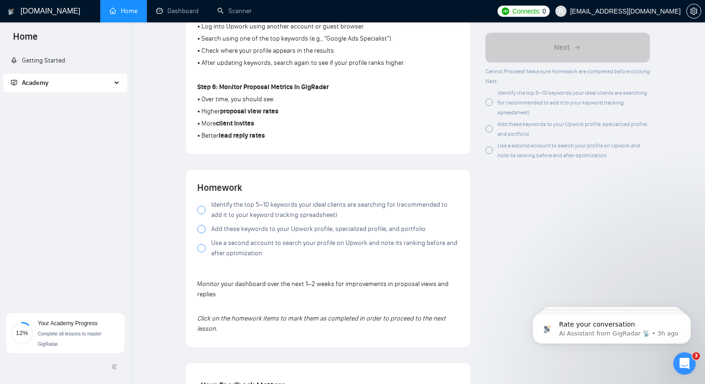
click at [200, 211] on div at bounding box center [201, 210] width 8 height 8
click at [197, 230] on span at bounding box center [201, 229] width 8 height 8
click at [199, 252] on div at bounding box center [201, 248] width 8 height 8
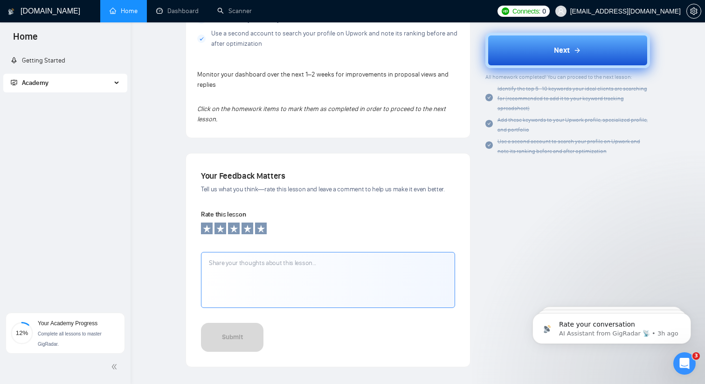
click at [553, 46] on button "Next" at bounding box center [567, 50] width 165 height 35
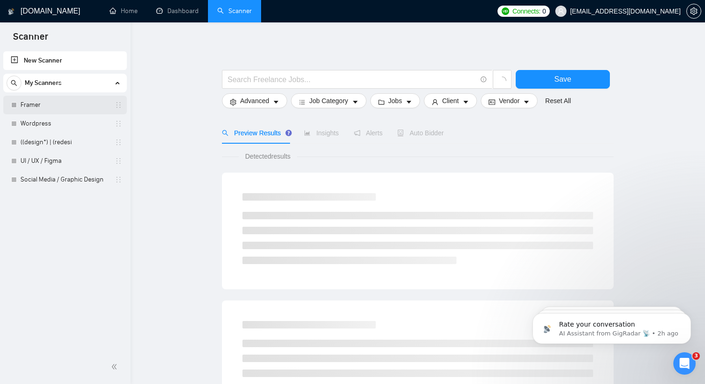
click at [79, 97] on link "Framer" at bounding box center [65, 105] width 89 height 19
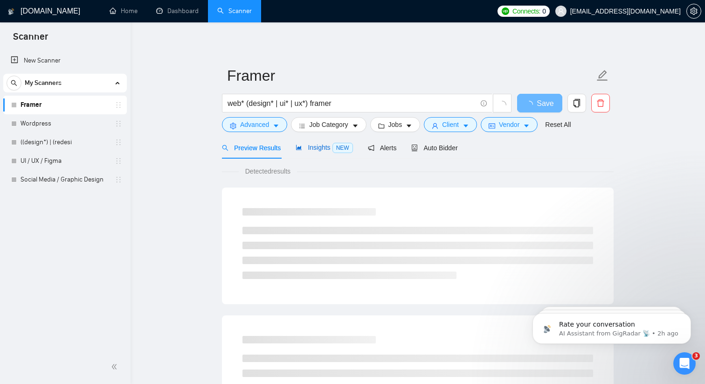
click at [318, 146] on span "Insights NEW" at bounding box center [324, 147] width 57 height 7
